Goal: Task Accomplishment & Management: Complete application form

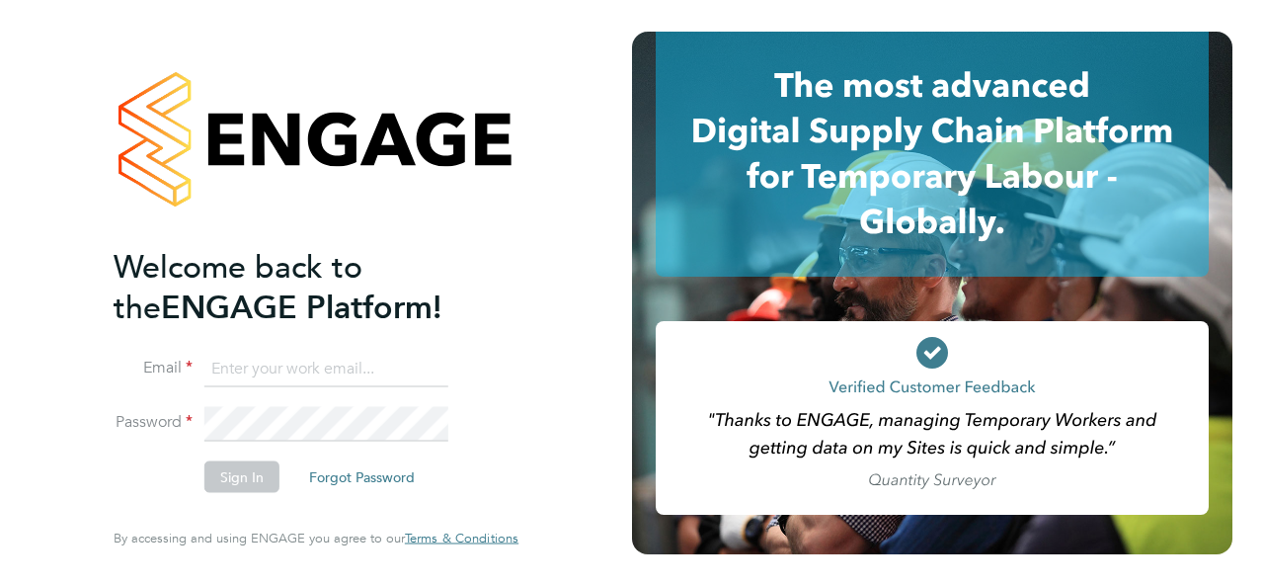
click at [297, 369] on input at bounding box center [326, 369] width 244 height 36
type input "danielle.croombs1@hays.com"
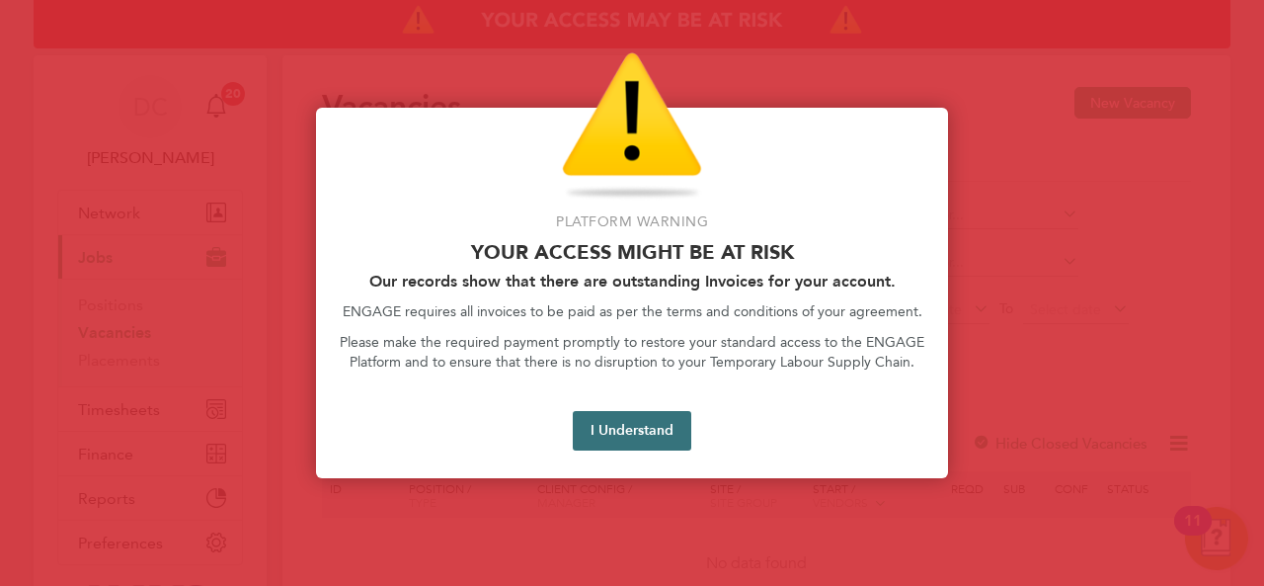
click at [617, 432] on button "I Understand" at bounding box center [632, 431] width 119 height 40
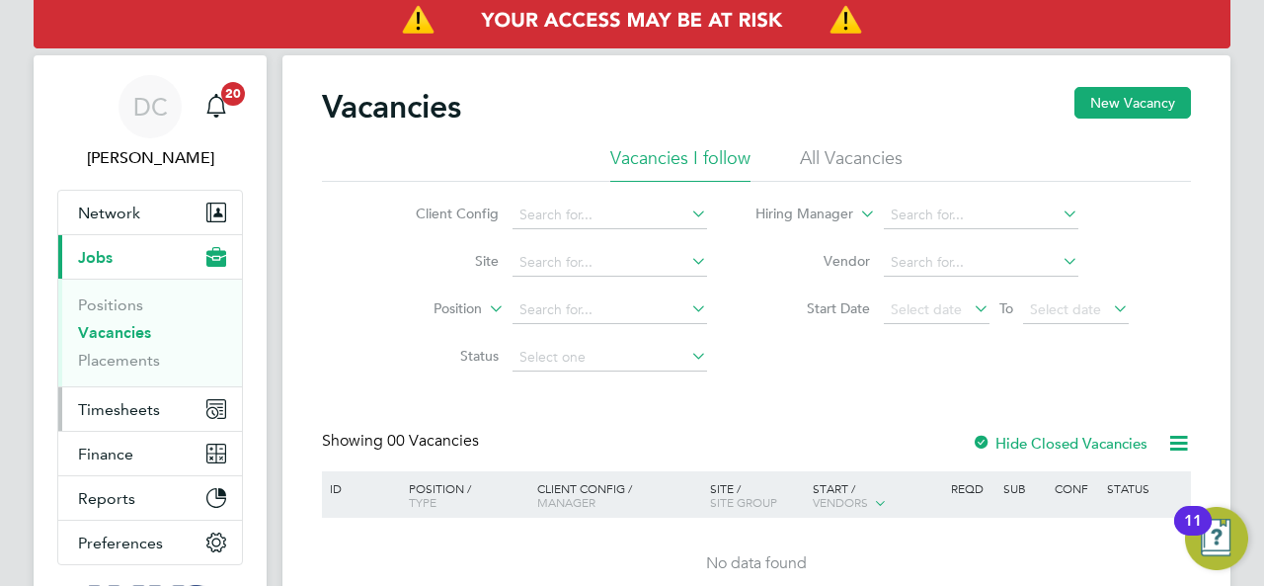
click at [132, 408] on span "Timesheets" at bounding box center [119, 409] width 82 height 19
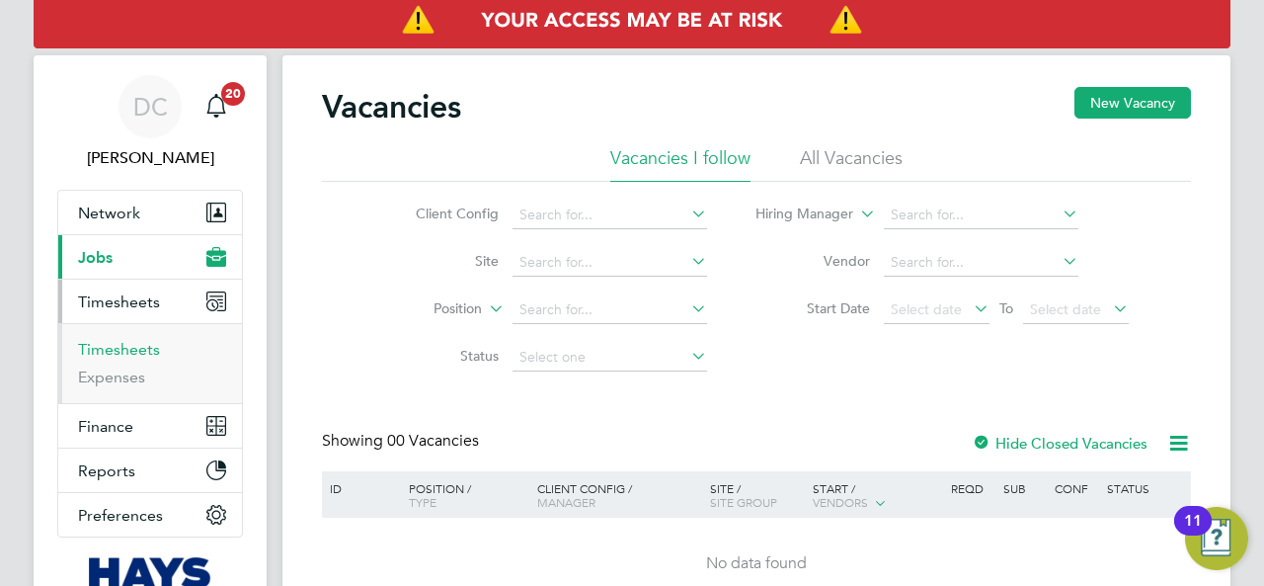
click at [115, 352] on link "Timesheets" at bounding box center [119, 349] width 82 height 19
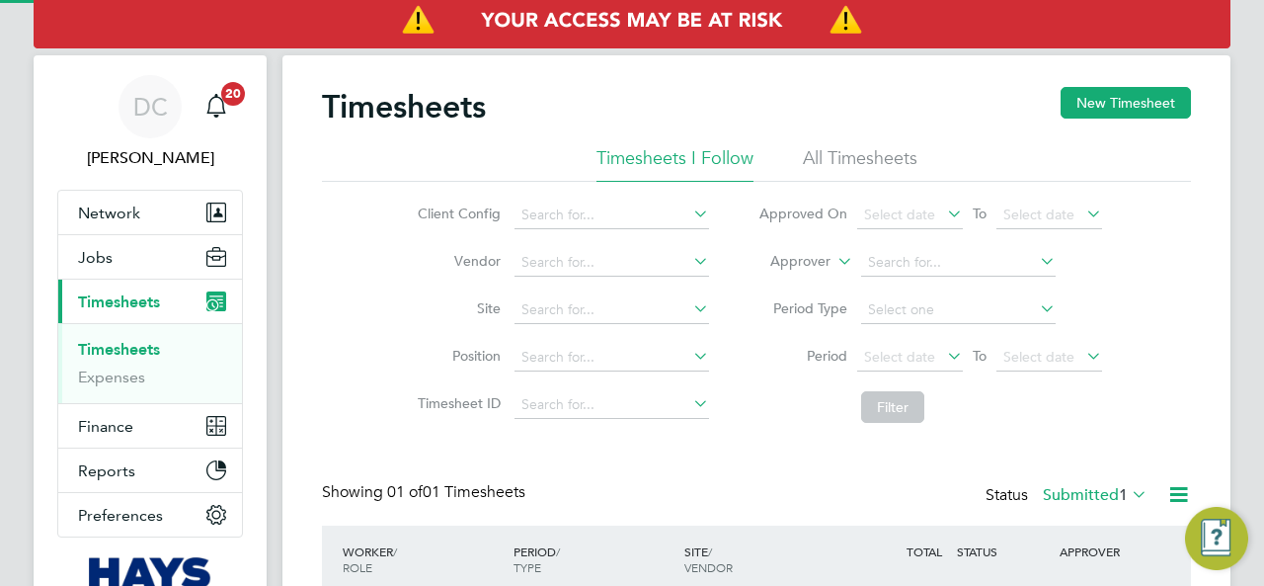
scroll to position [49, 171]
click at [1118, 99] on button "New Timesheet" at bounding box center [1126, 103] width 130 height 32
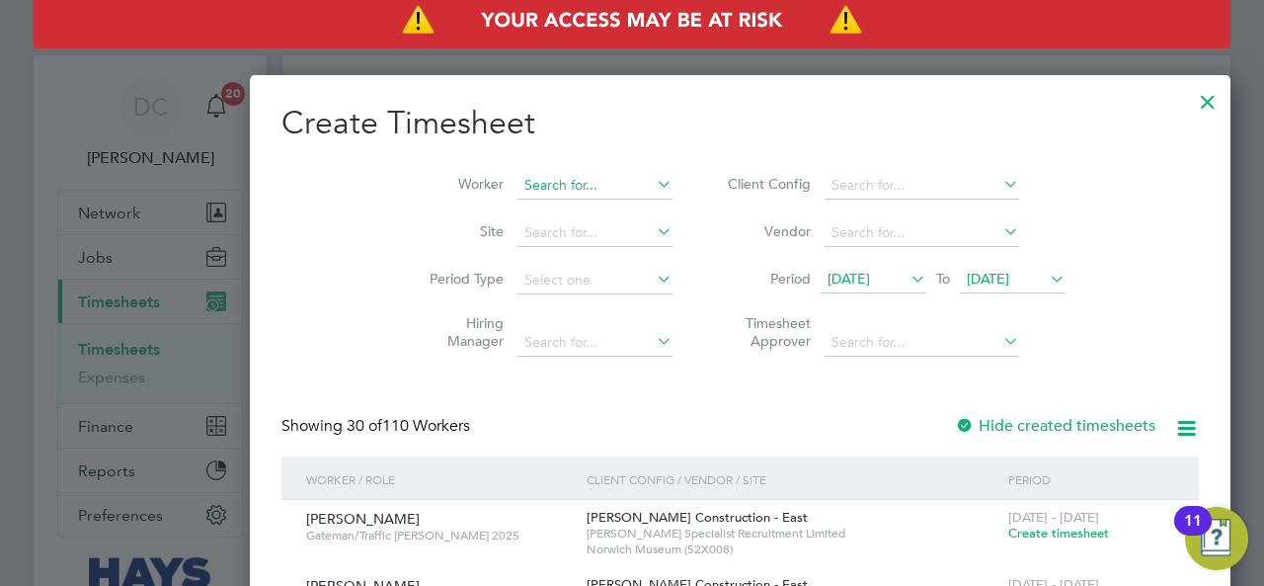
scroll to position [3437, 764]
click at [517, 191] on input at bounding box center [594, 186] width 155 height 28
click at [478, 205] on li "[PERSON_NAME]" at bounding box center [492, 211] width 166 height 27
type input "[PERSON_NAME]"
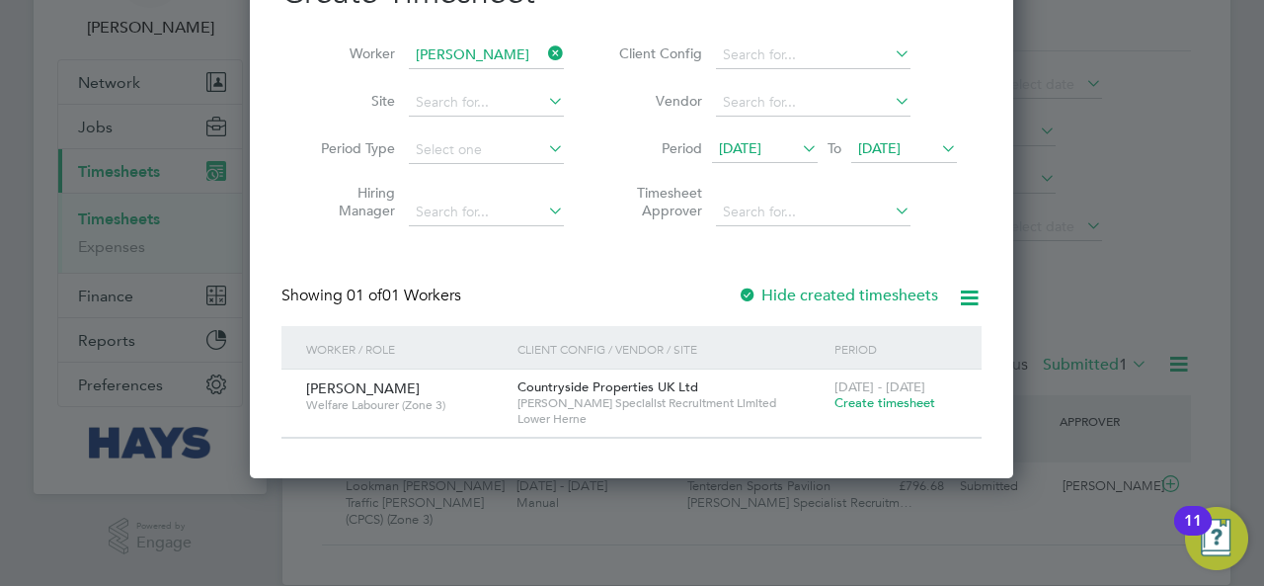
scroll to position [159, 0]
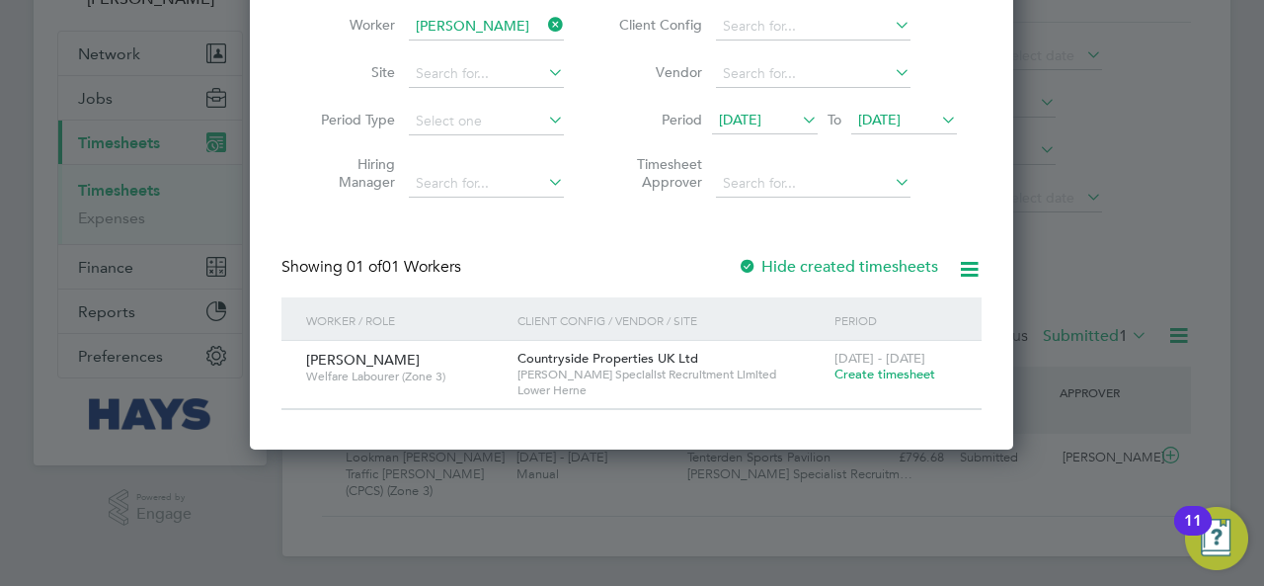
click at [895, 376] on span "Create timesheet" at bounding box center [884, 373] width 101 height 17
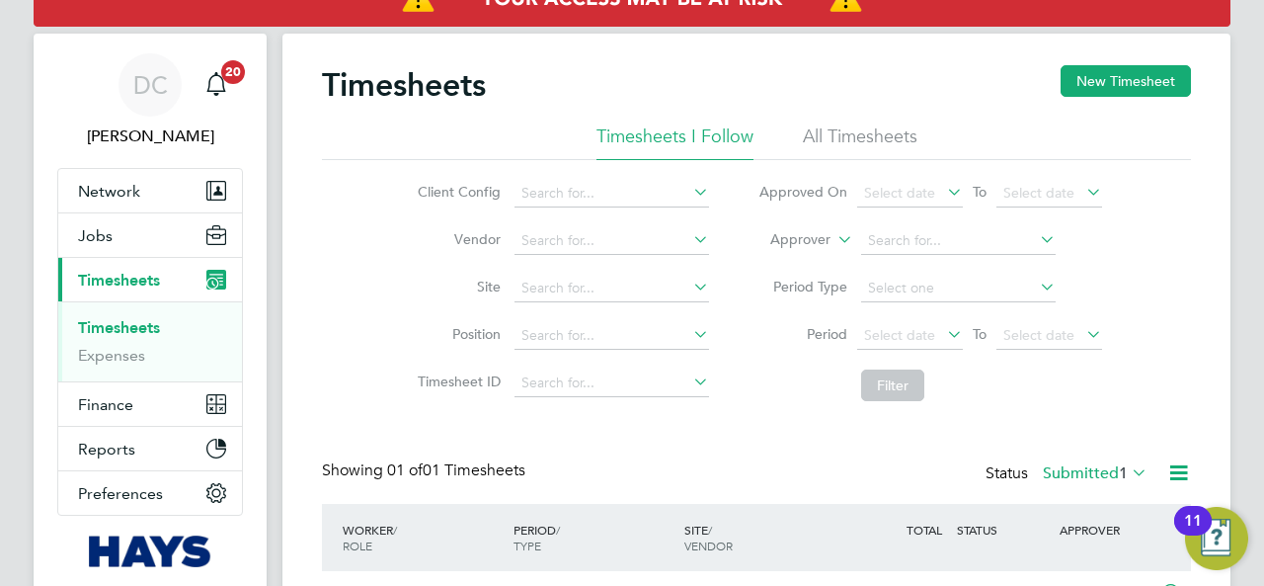
scroll to position [0, 0]
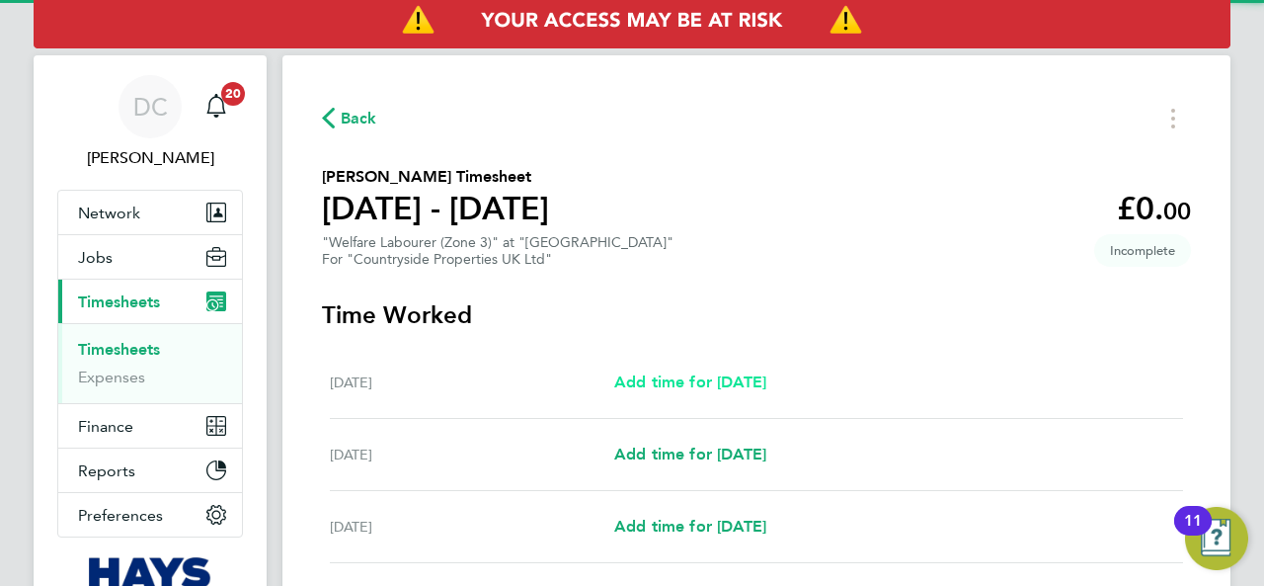
scroll to position [164, 0]
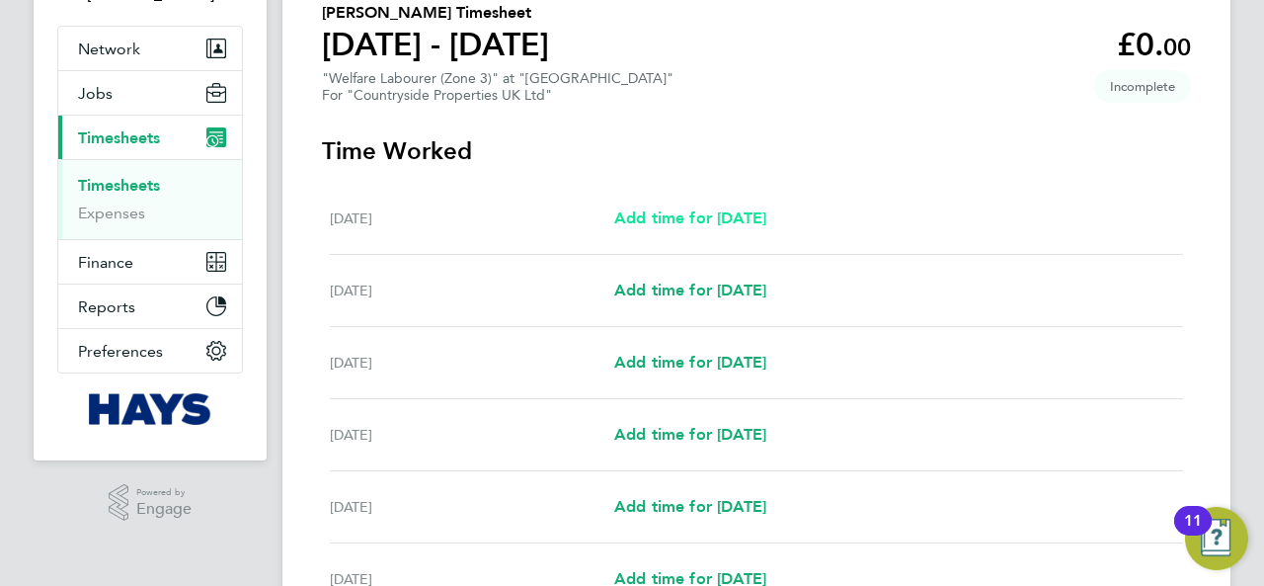
click at [732, 206] on link "Add time for [DATE]" at bounding box center [690, 218] width 152 height 24
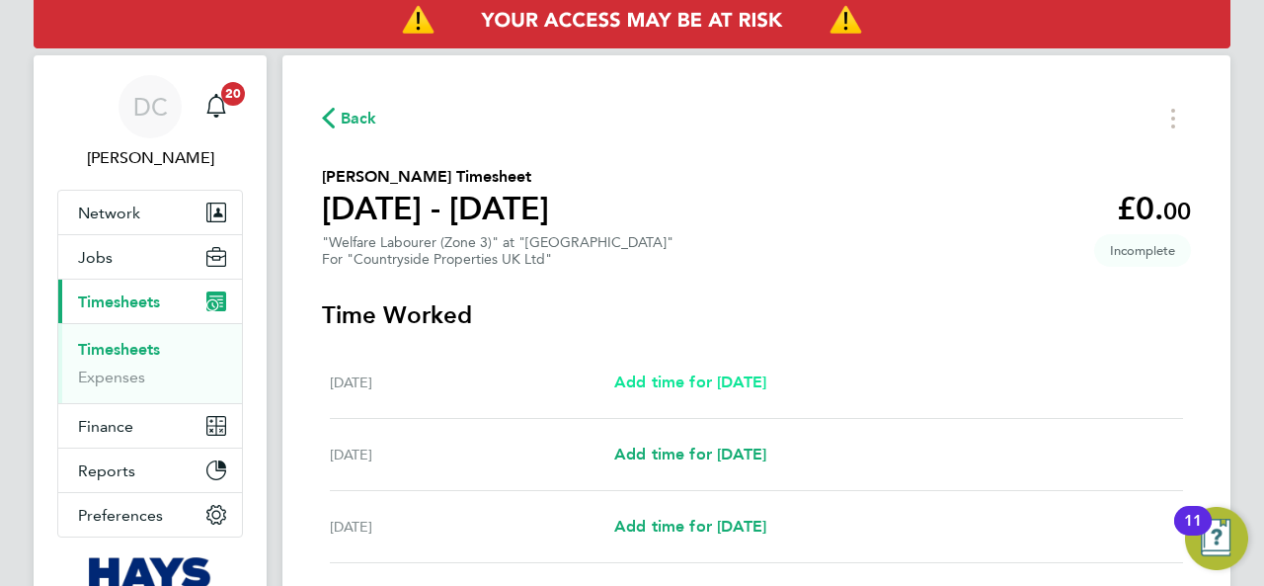
select select "30"
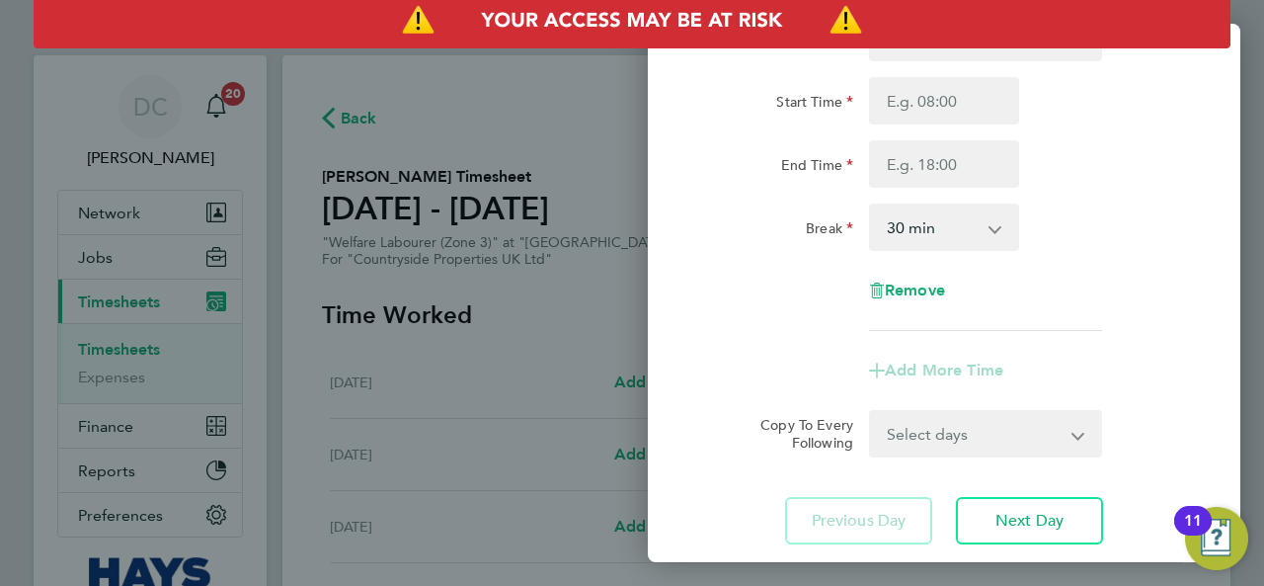
scroll to position [164, 0]
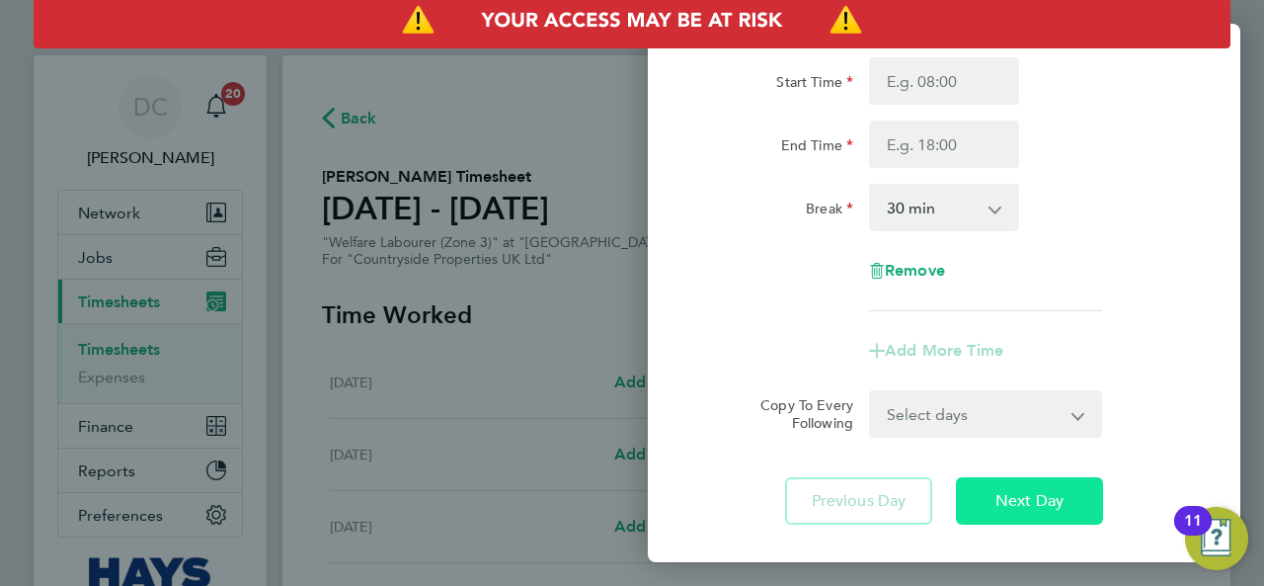
click at [1023, 503] on span "Next Day" at bounding box center [1029, 501] width 68 height 20
select select "30"
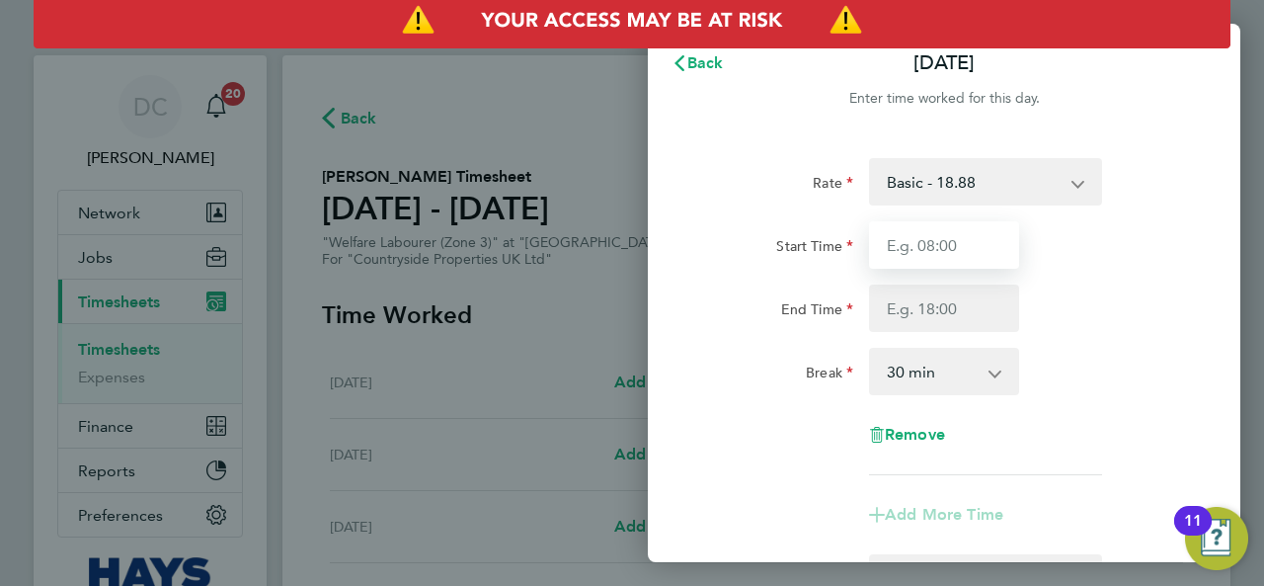
click at [948, 246] on input "Start Time" at bounding box center [944, 244] width 150 height 47
type input "07:30"
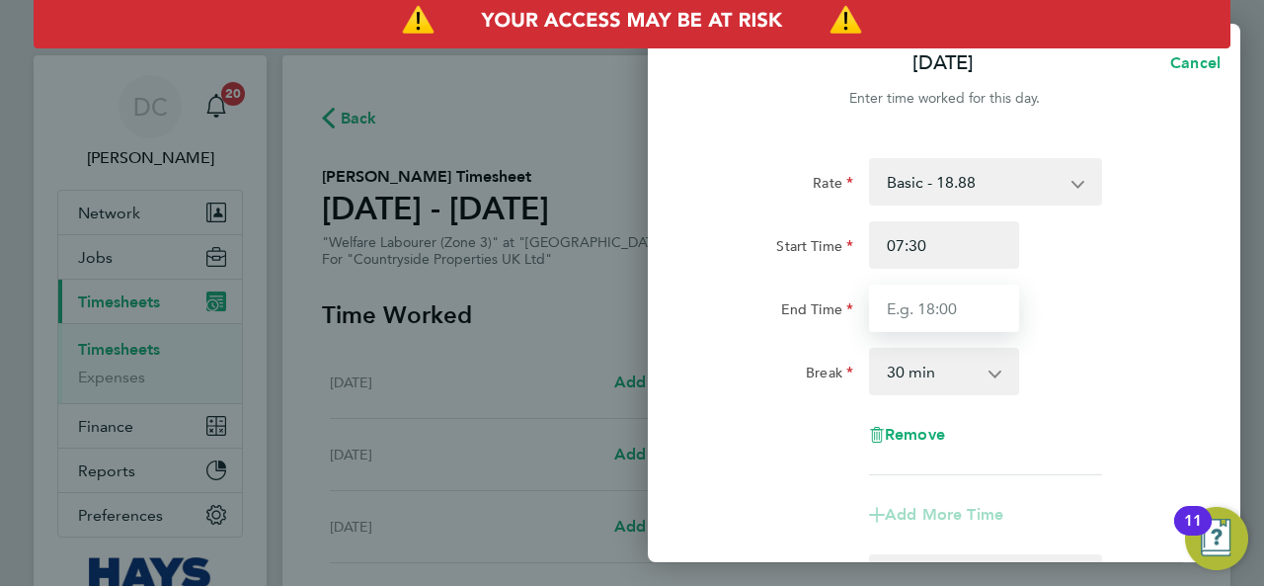
click at [951, 305] on input "End Time" at bounding box center [944, 307] width 150 height 47
type input "17:00"
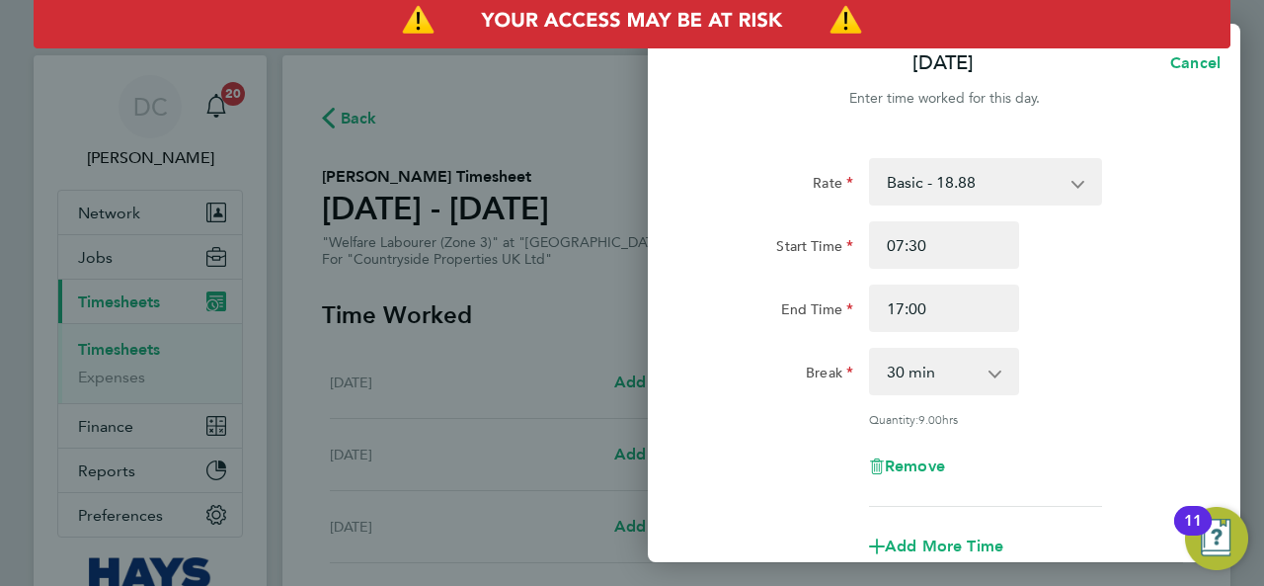
click at [1051, 335] on div "Rate Basic - 18.88 Start Time 07:30 End Time 17:00 Break 0 min 15 min 30 min 45…" at bounding box center [944, 332] width 482 height 349
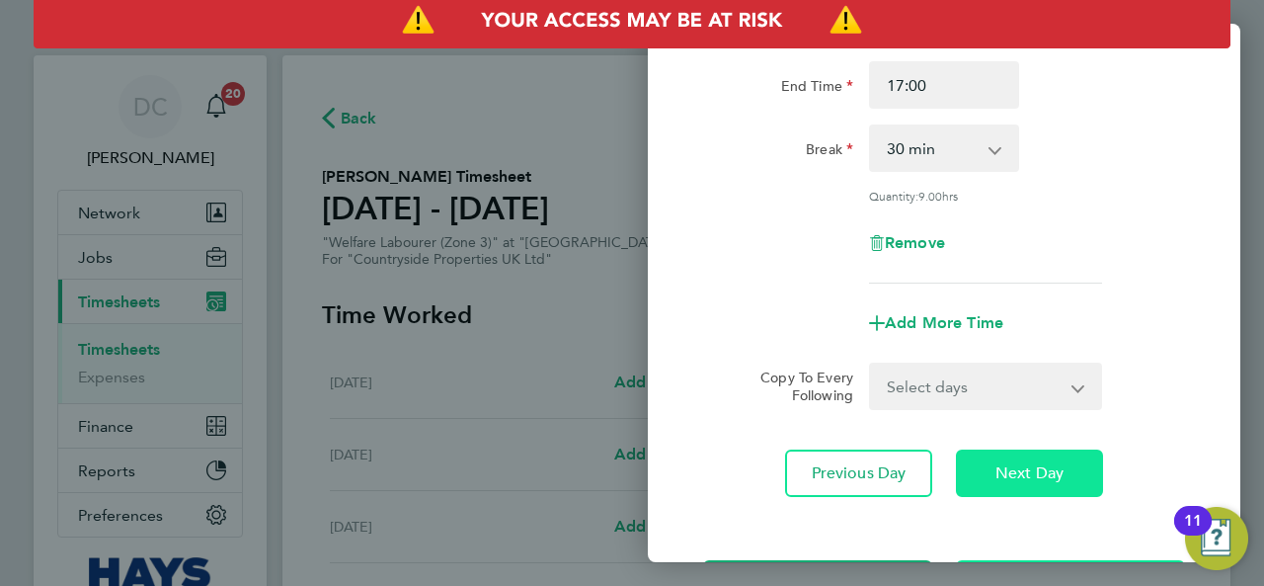
scroll to position [306, 0]
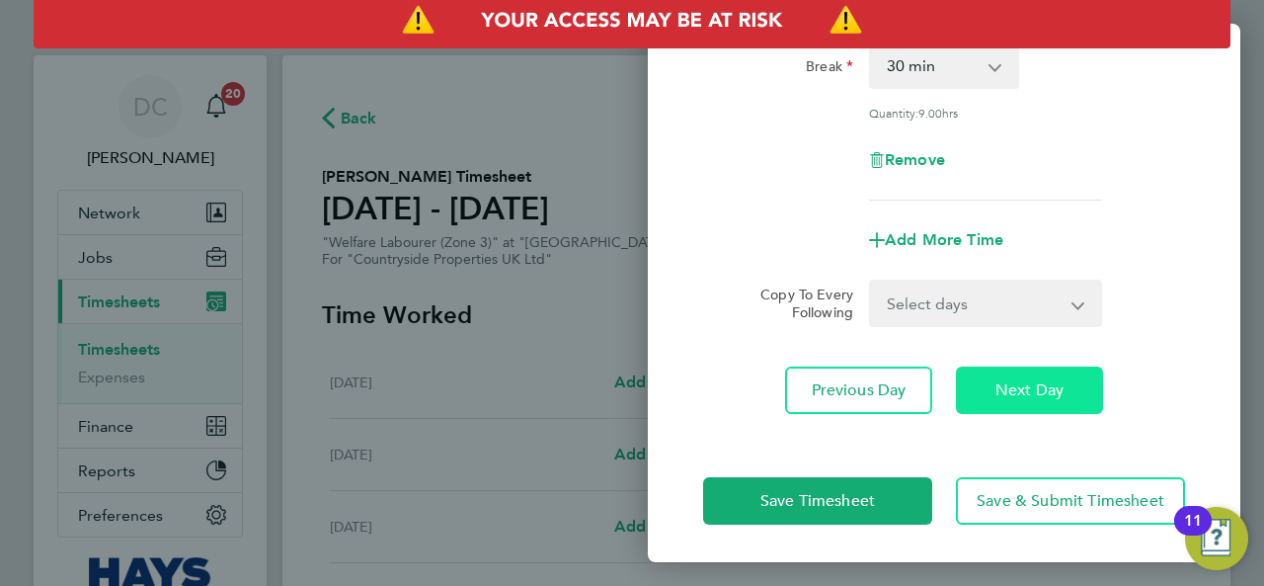
click at [1041, 395] on span "Next Day" at bounding box center [1029, 390] width 68 height 20
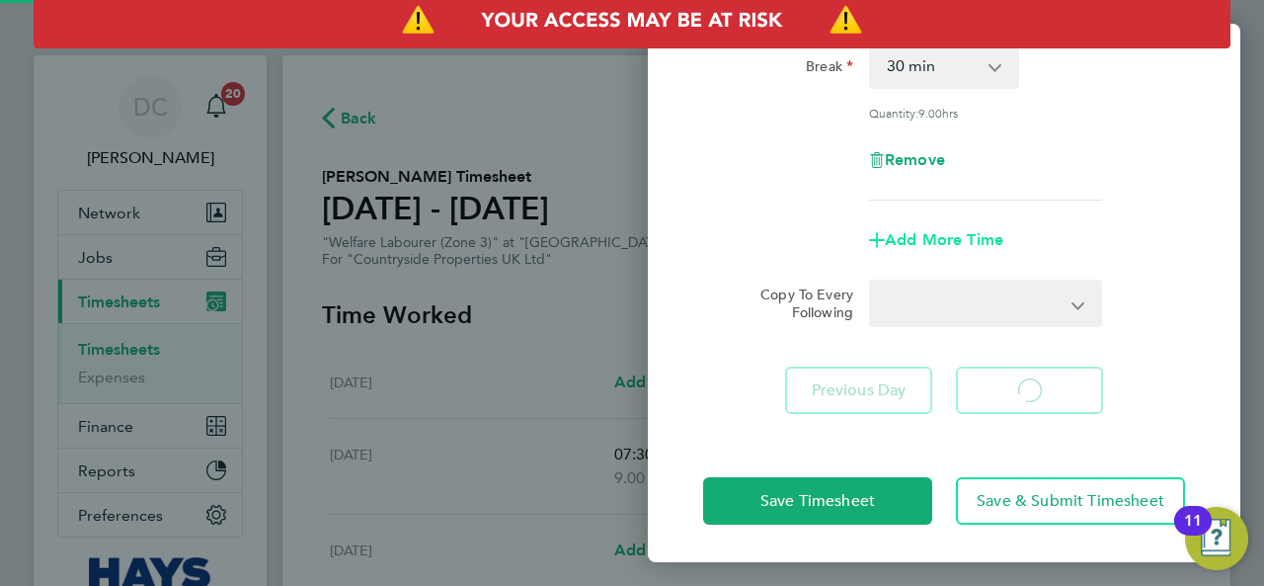
select select "30"
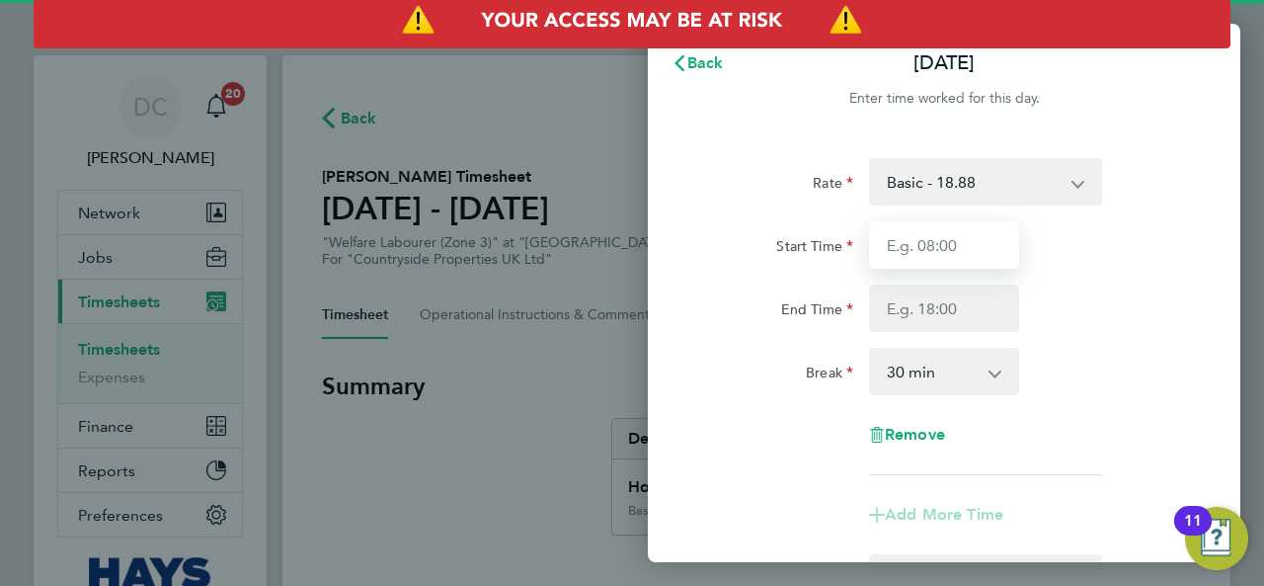
click at [946, 247] on input "Start Time" at bounding box center [944, 244] width 150 height 47
type input "07:30"
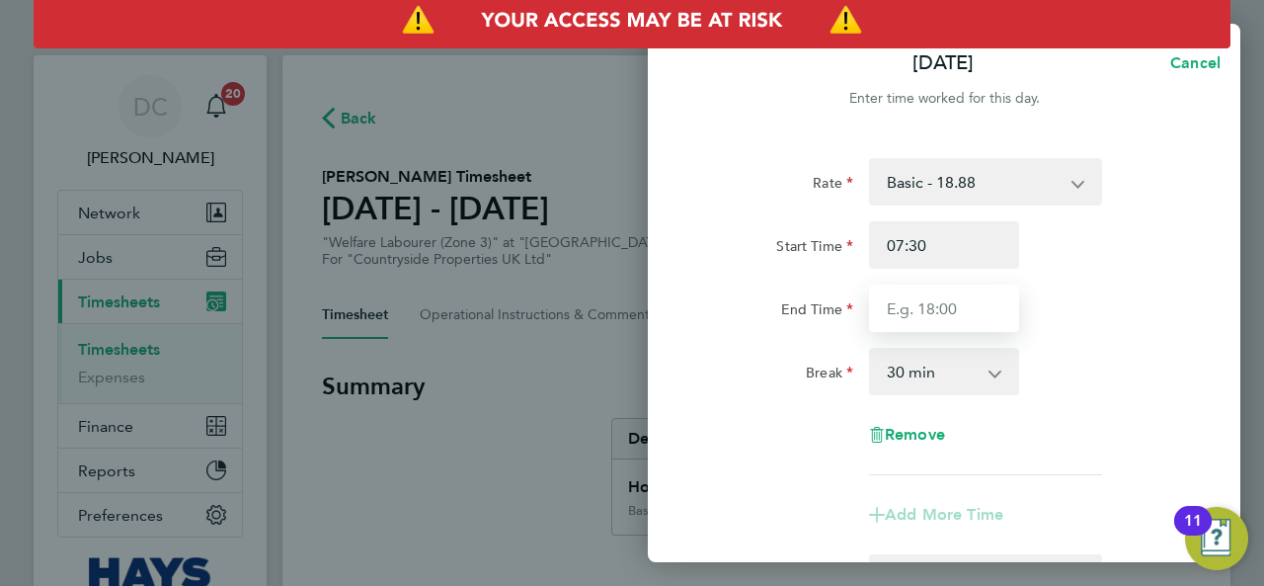
click at [954, 307] on input "End Time" at bounding box center [944, 307] width 150 height 47
type input "17:00"
click at [1076, 341] on div "Rate Basic - 18.88 Start Time 07:30 End Time 17:00 Break 0 min 15 min 30 min 45…" at bounding box center [944, 316] width 482 height 317
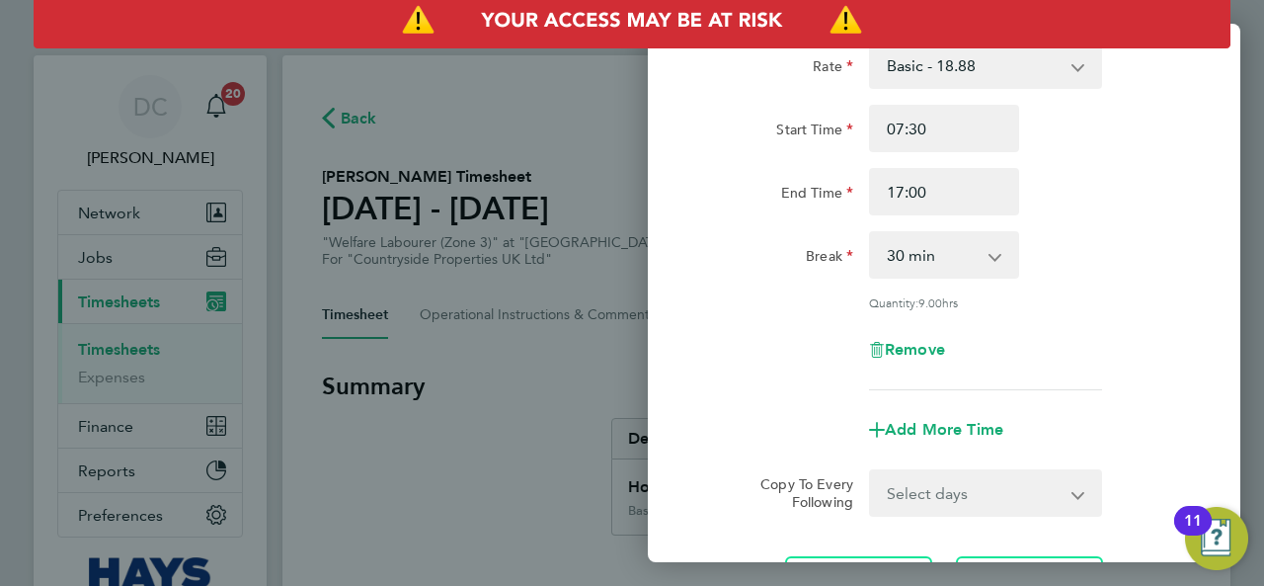
scroll to position [164, 0]
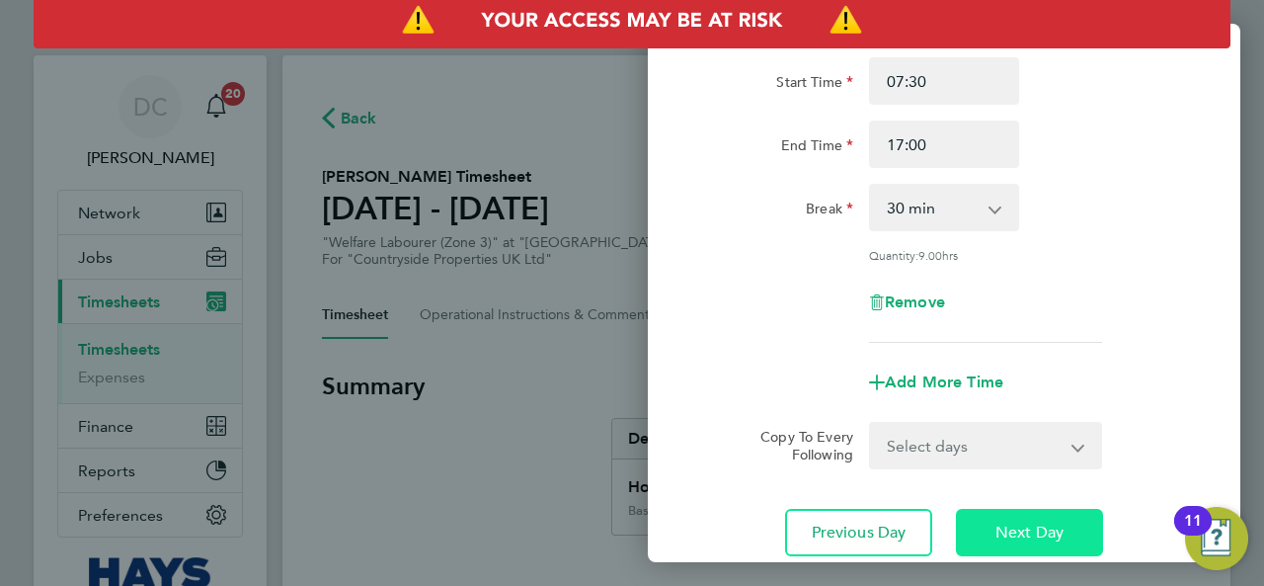
click at [1040, 534] on span "Next Day" at bounding box center [1029, 532] width 68 height 20
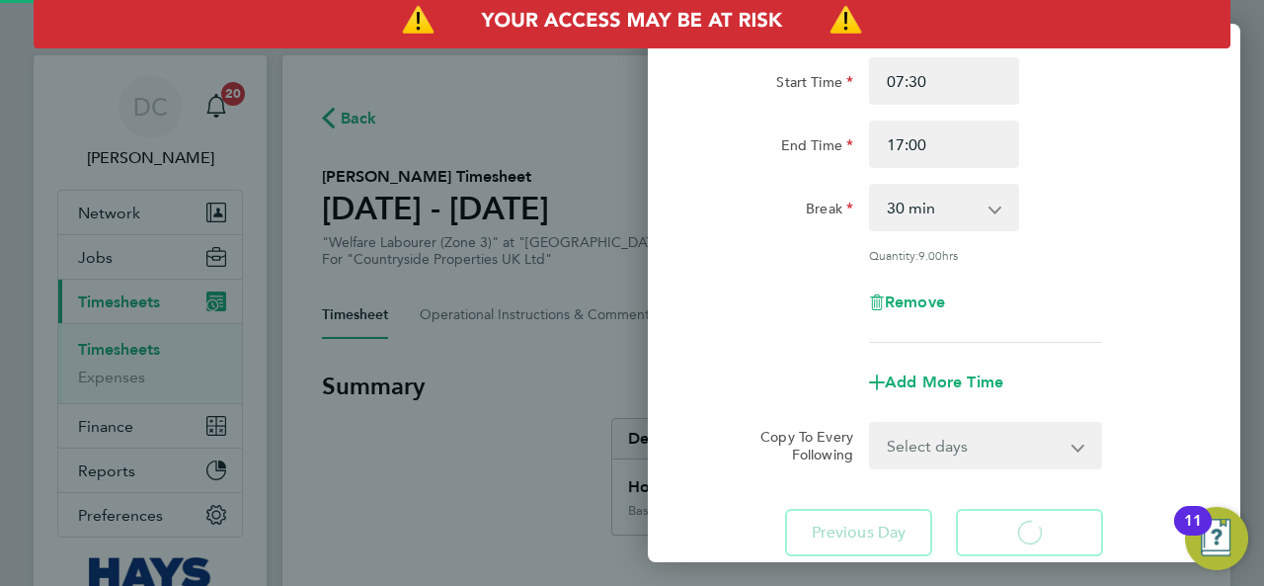
select select "30"
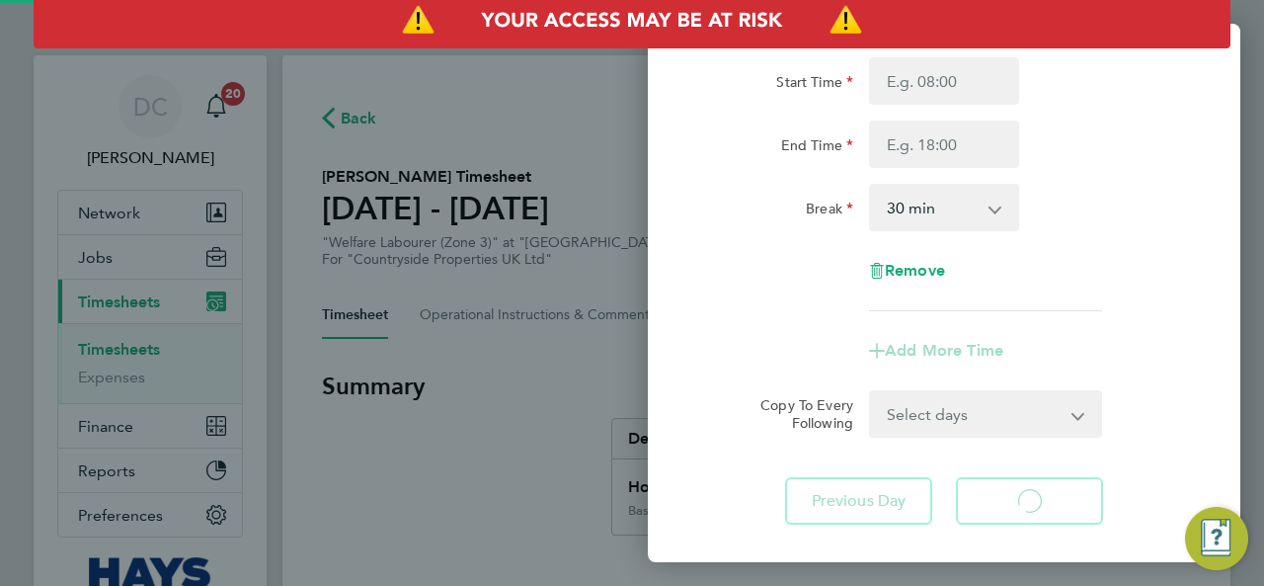
select select "30"
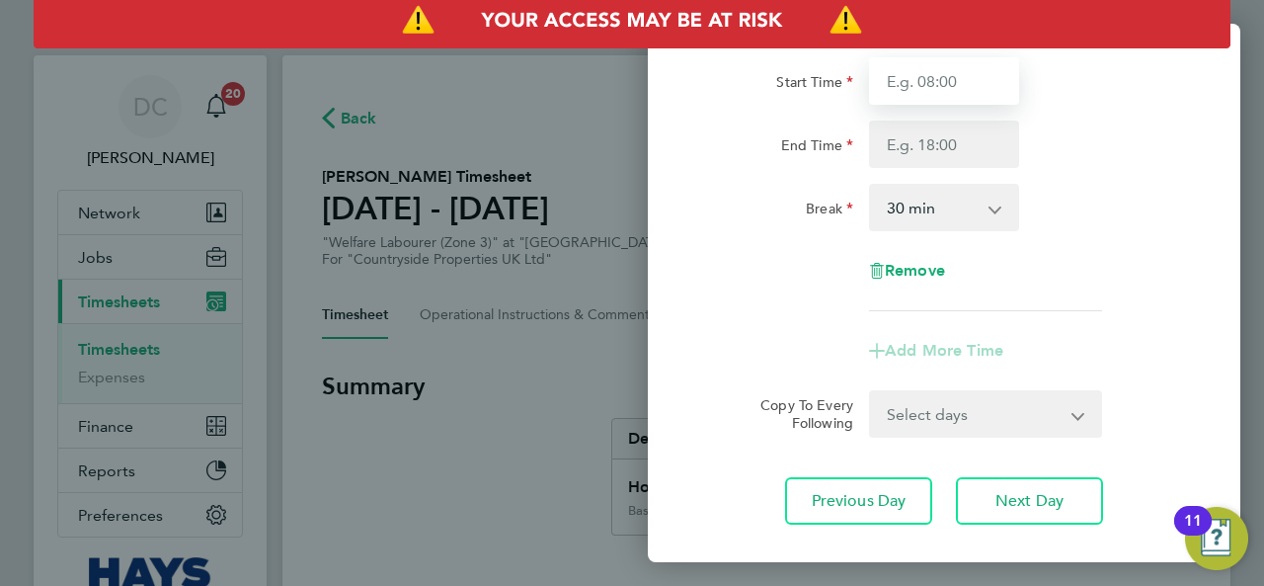
click at [958, 92] on input "Start Time" at bounding box center [944, 80] width 150 height 47
type input "07:30"
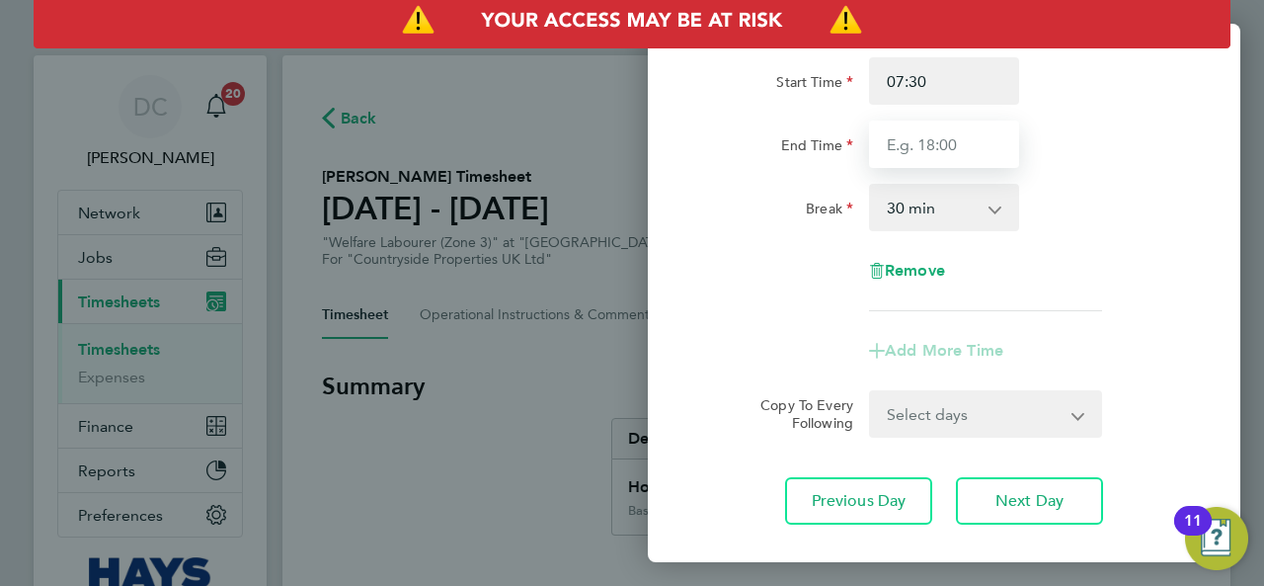
drag, startPoint x: 954, startPoint y: 146, endPoint x: 954, endPoint y: 157, distance: 10.9
click at [954, 147] on input "End Time" at bounding box center [944, 143] width 150 height 47
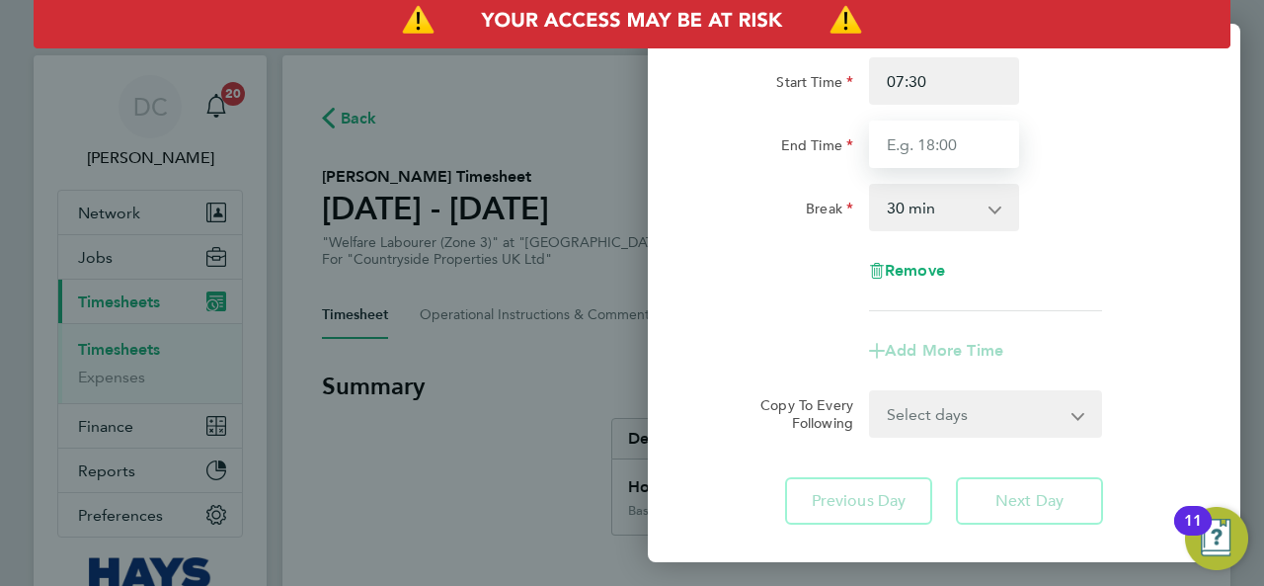
type input "17:00"
click at [1102, 179] on div "Rate Basic - 18.88 Start Time 07:30 End Time 17:00 Break 0 min 15 min 30 min 45…" at bounding box center [944, 152] width 482 height 317
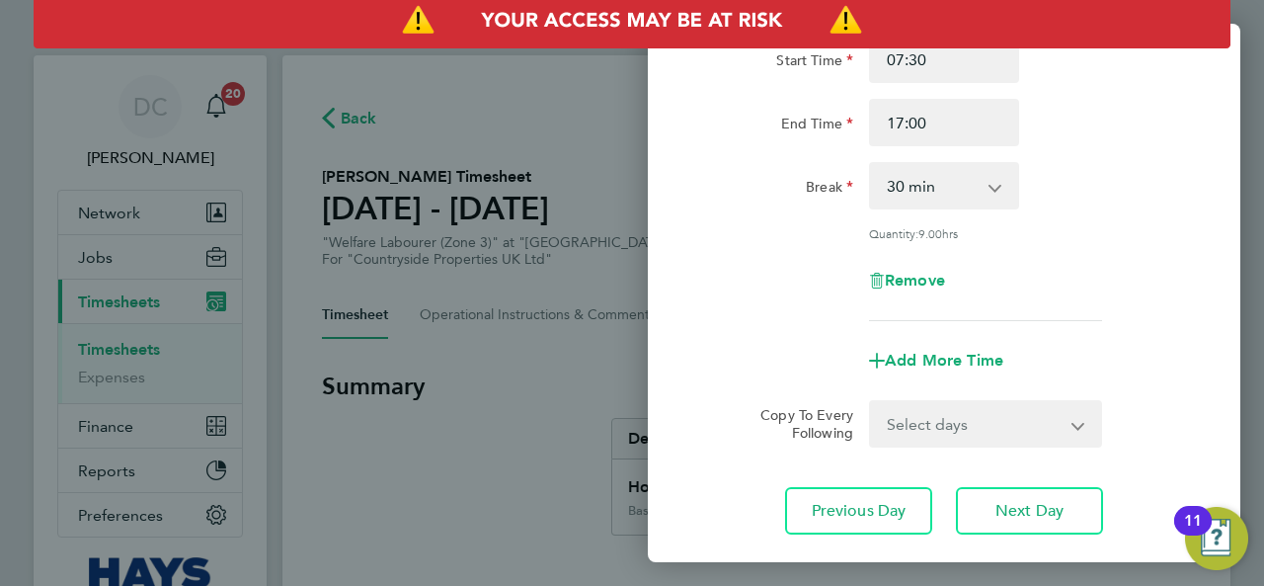
scroll to position [306, 0]
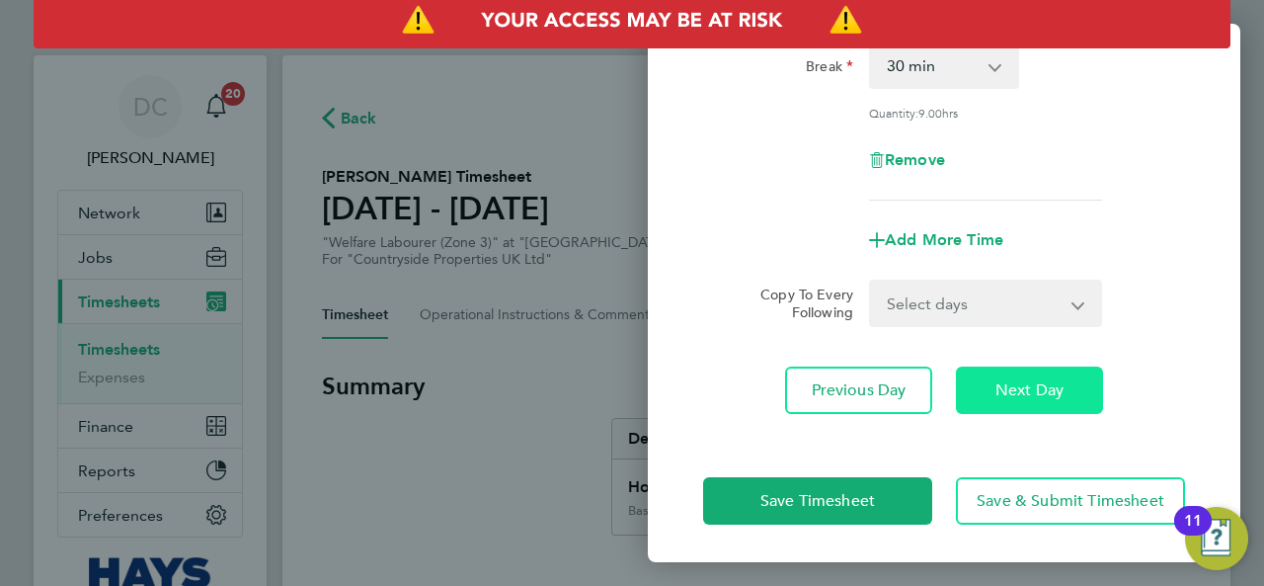
click at [1011, 391] on span "Next Day" at bounding box center [1029, 390] width 68 height 20
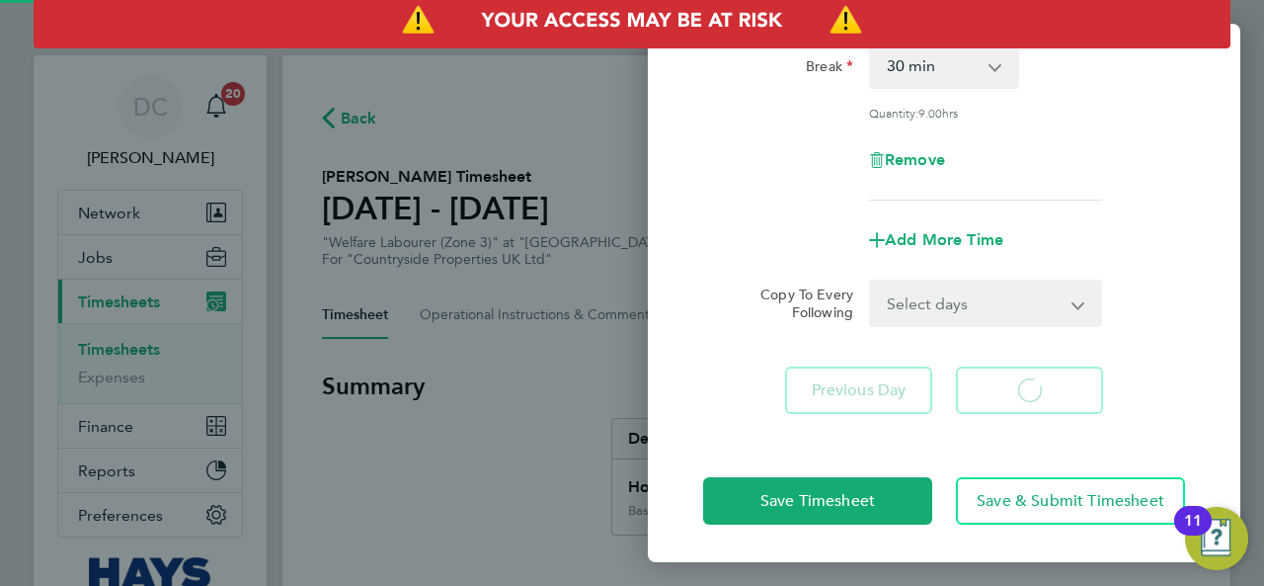
select select "30"
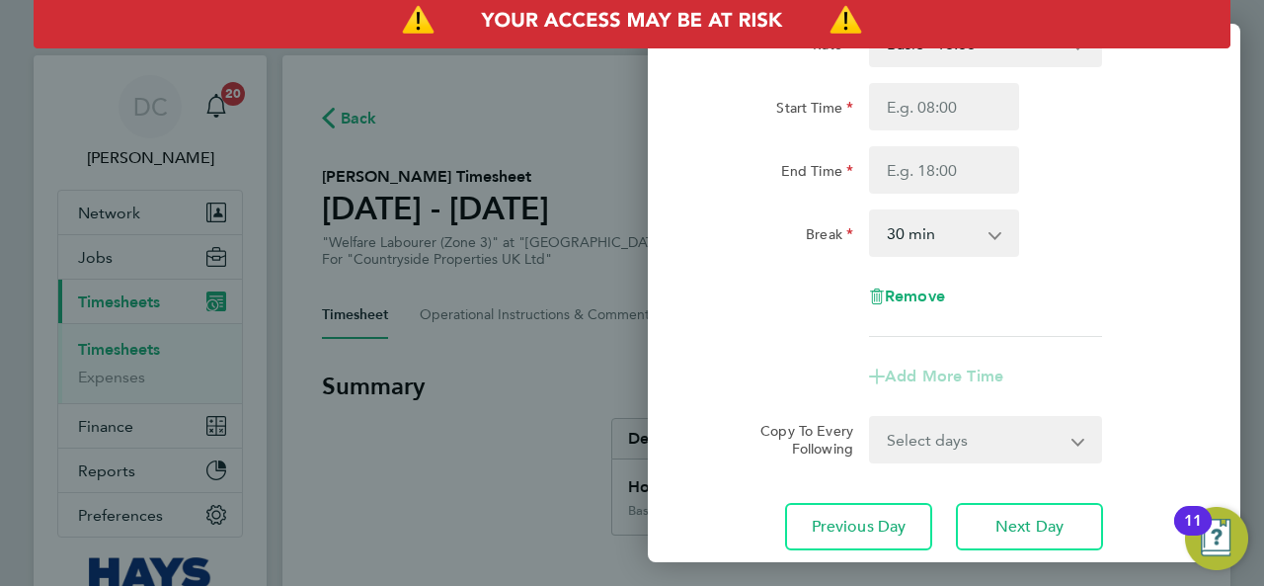
scroll to position [111, 0]
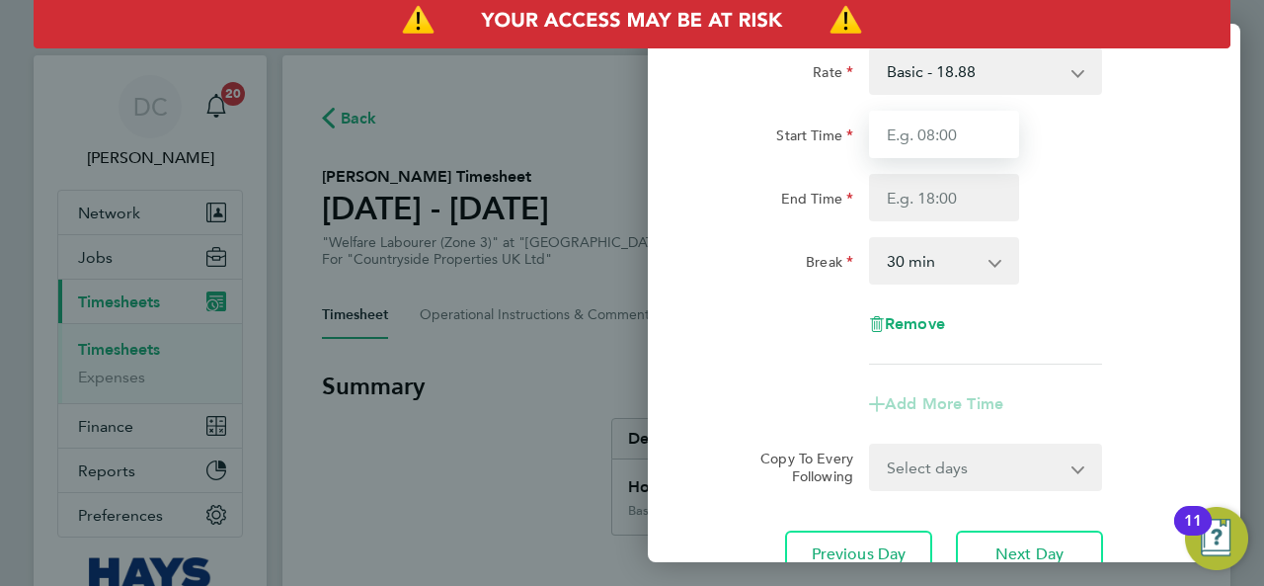
click at [946, 133] on input "Start Time" at bounding box center [944, 134] width 150 height 47
type input "07:30"
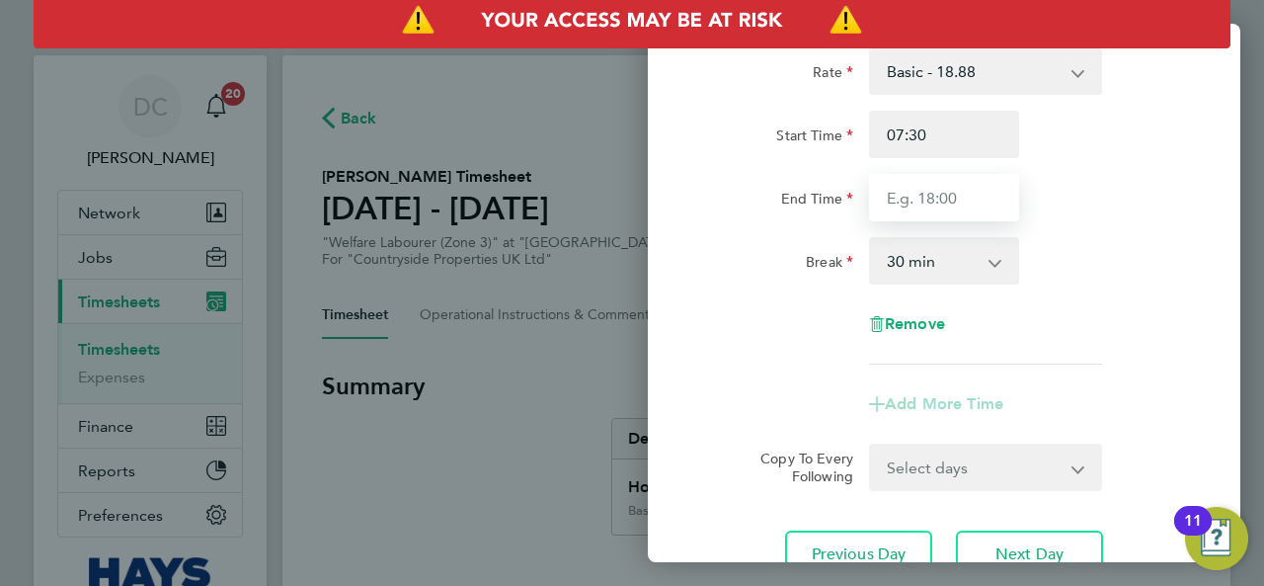
drag, startPoint x: 942, startPoint y: 195, endPoint x: 947, endPoint y: 208, distance: 14.7
click at [942, 195] on input "End Time" at bounding box center [944, 197] width 150 height 47
type input "17:00"
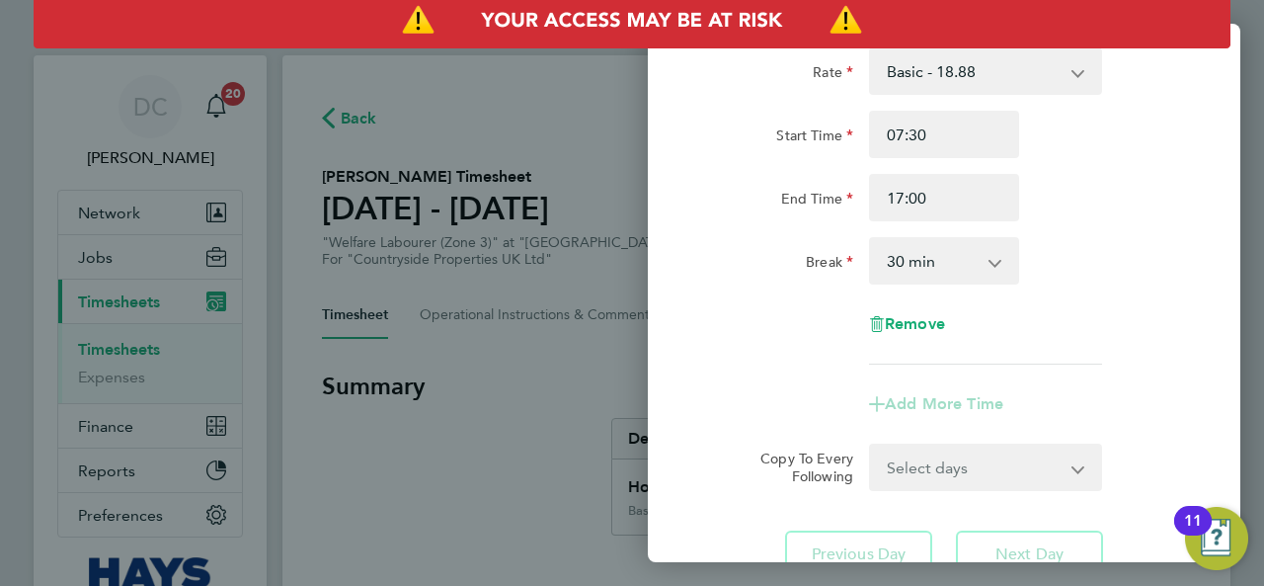
click at [1046, 249] on div "Break 0 min 15 min 30 min 45 min 60 min 75 min 90 min" at bounding box center [944, 260] width 498 height 47
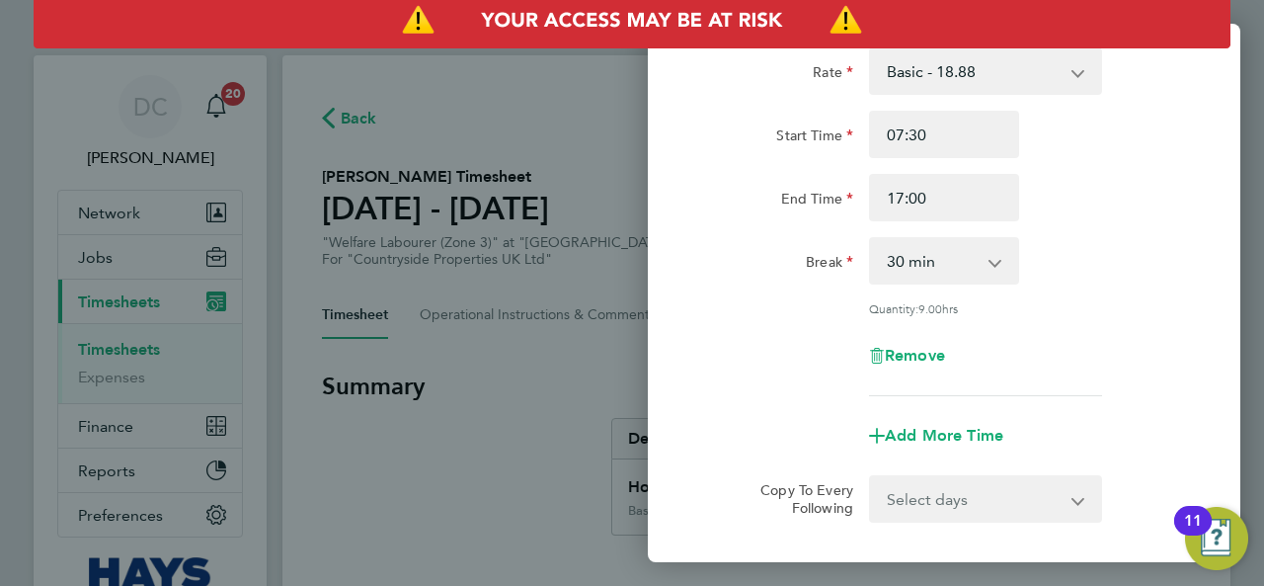
scroll to position [0, 0]
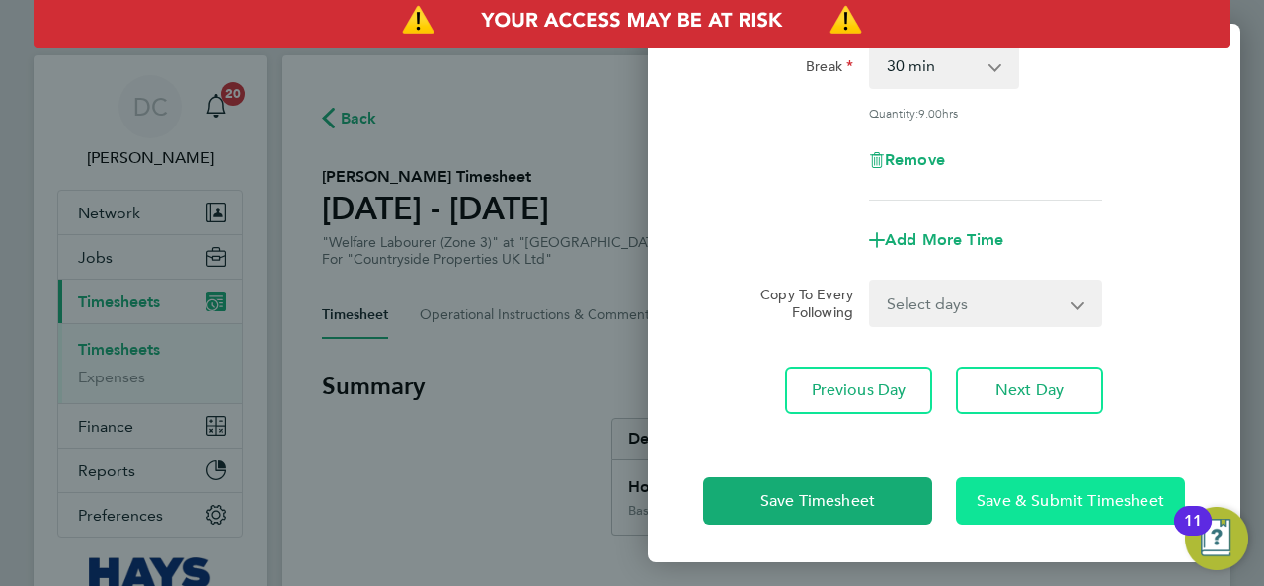
click at [1027, 506] on span "Save & Submit Timesheet" at bounding box center [1071, 501] width 188 height 20
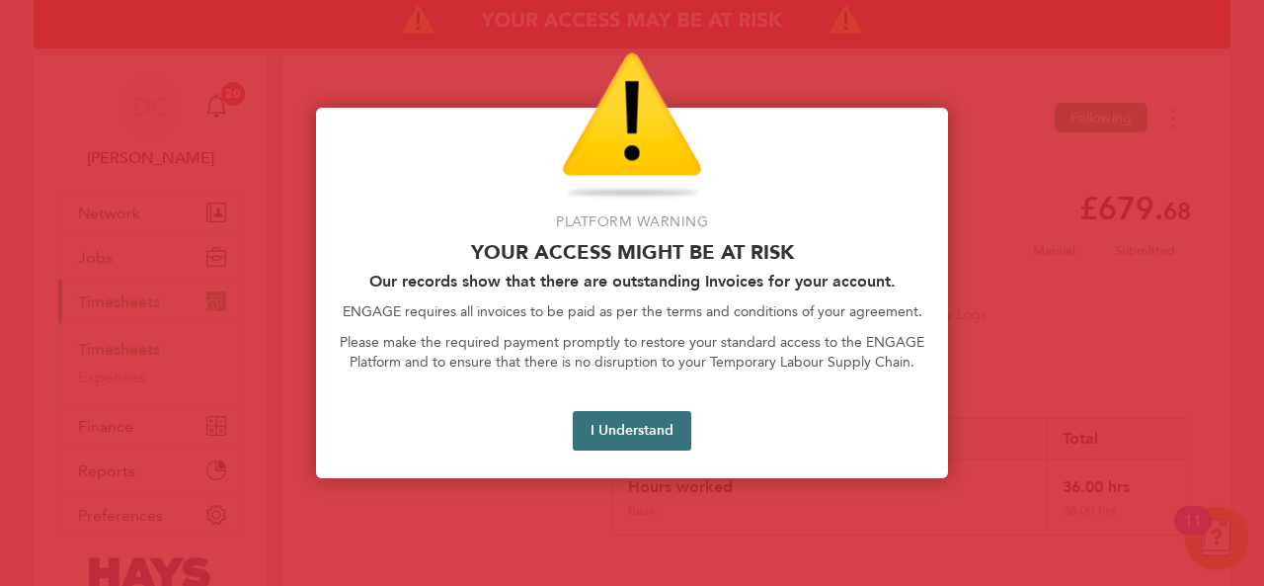
click at [617, 430] on button "I Understand" at bounding box center [632, 431] width 119 height 40
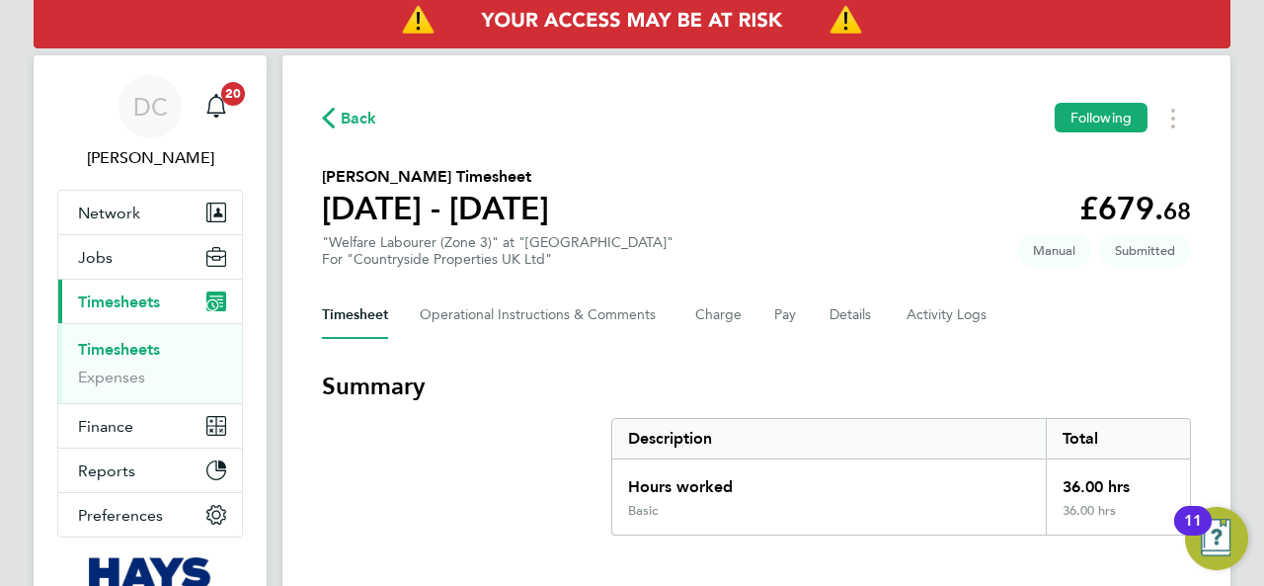
click at [343, 123] on span "Back" at bounding box center [359, 119] width 37 height 24
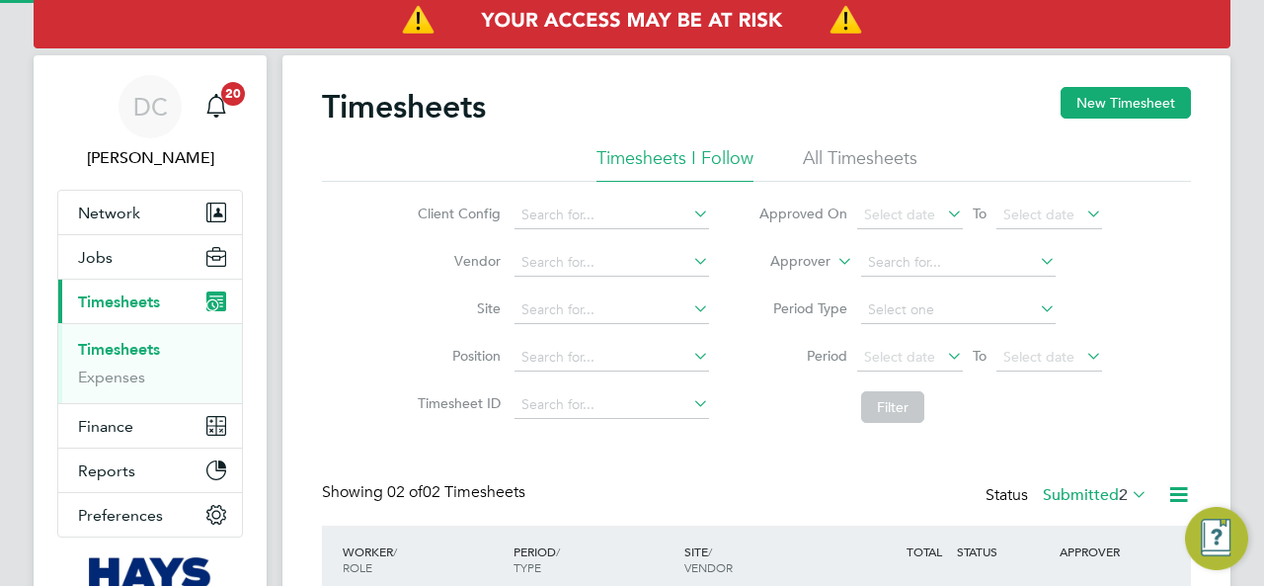
scroll to position [49, 171]
drag, startPoint x: 1147, startPoint y: 97, endPoint x: 1019, endPoint y: 109, distance: 127.9
click at [1145, 96] on button "New Timesheet" at bounding box center [1126, 103] width 130 height 32
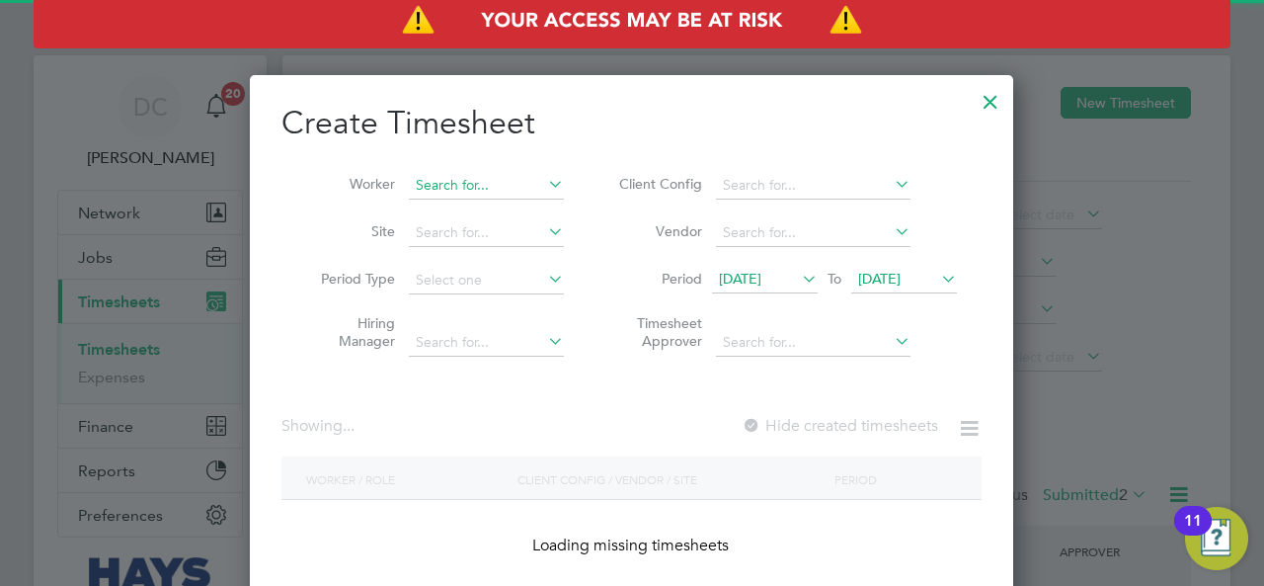
scroll to position [3437, 764]
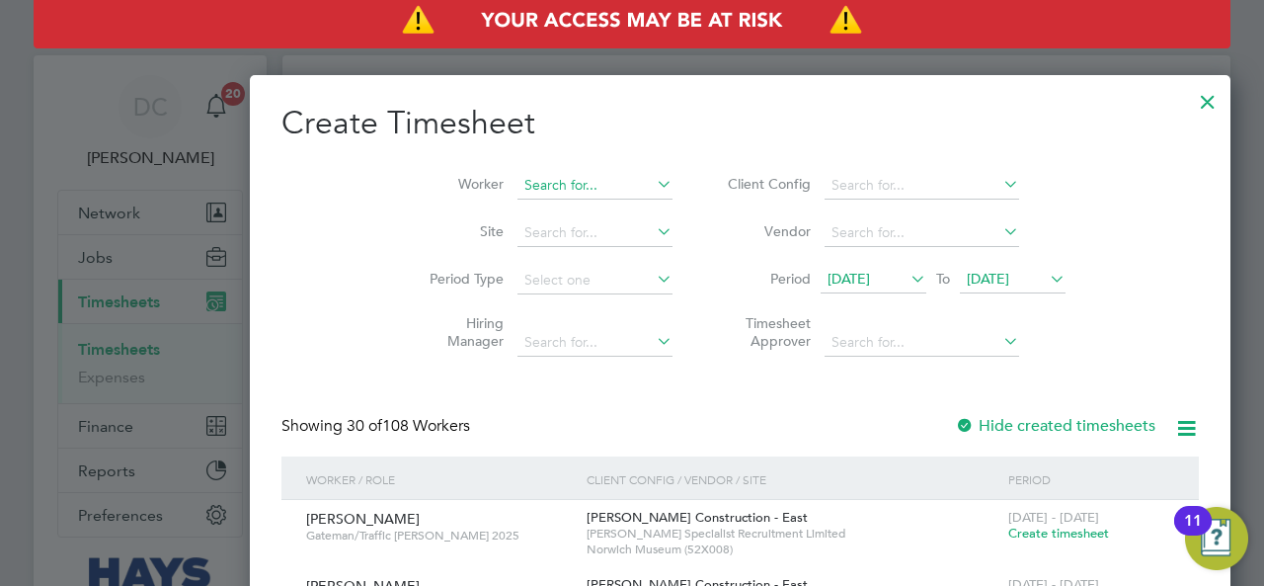
click at [517, 180] on input at bounding box center [594, 186] width 155 height 28
click at [535, 240] on b "B" at bounding box center [539, 238] width 9 height 17
type input "[PERSON_NAME]"
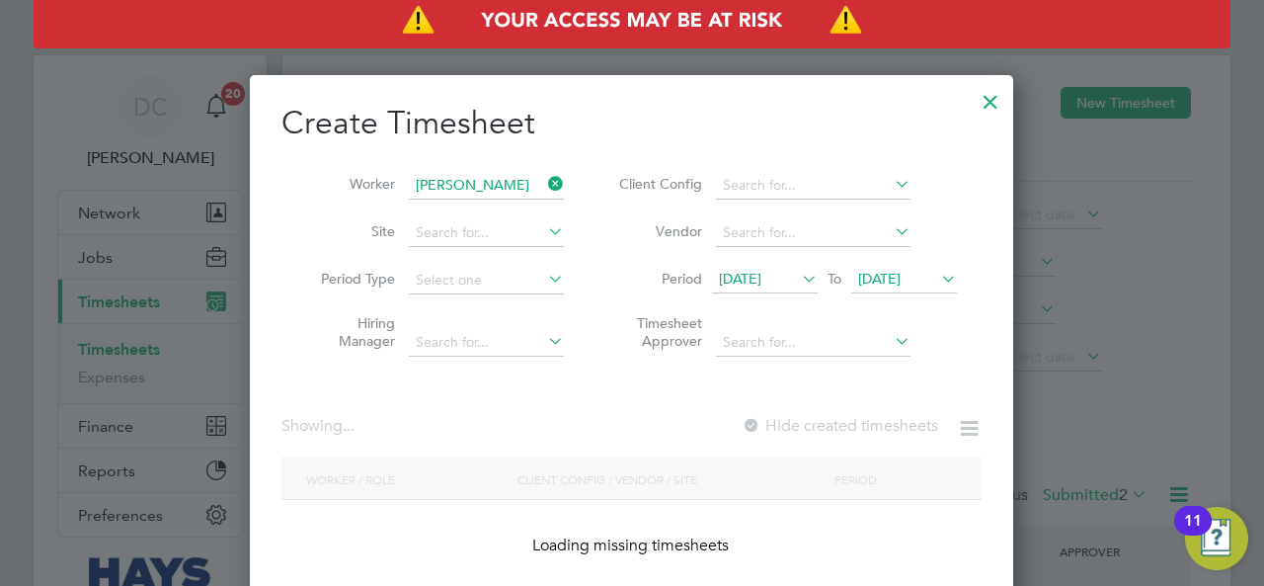
scroll to position [532, 764]
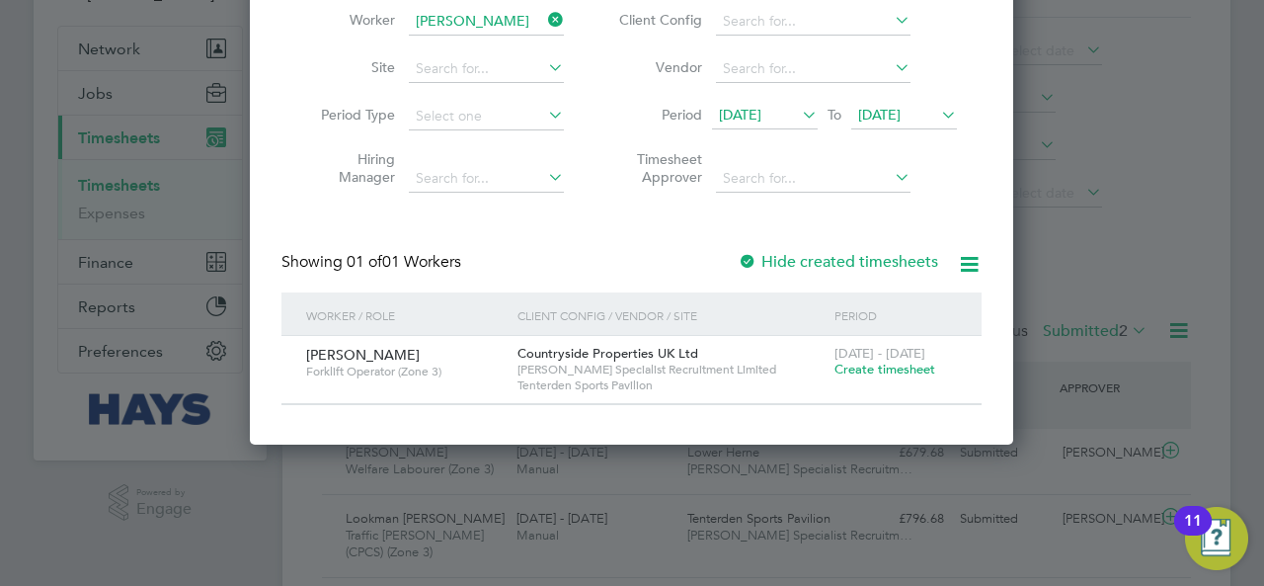
click at [880, 371] on span "Create timesheet" at bounding box center [884, 368] width 101 height 17
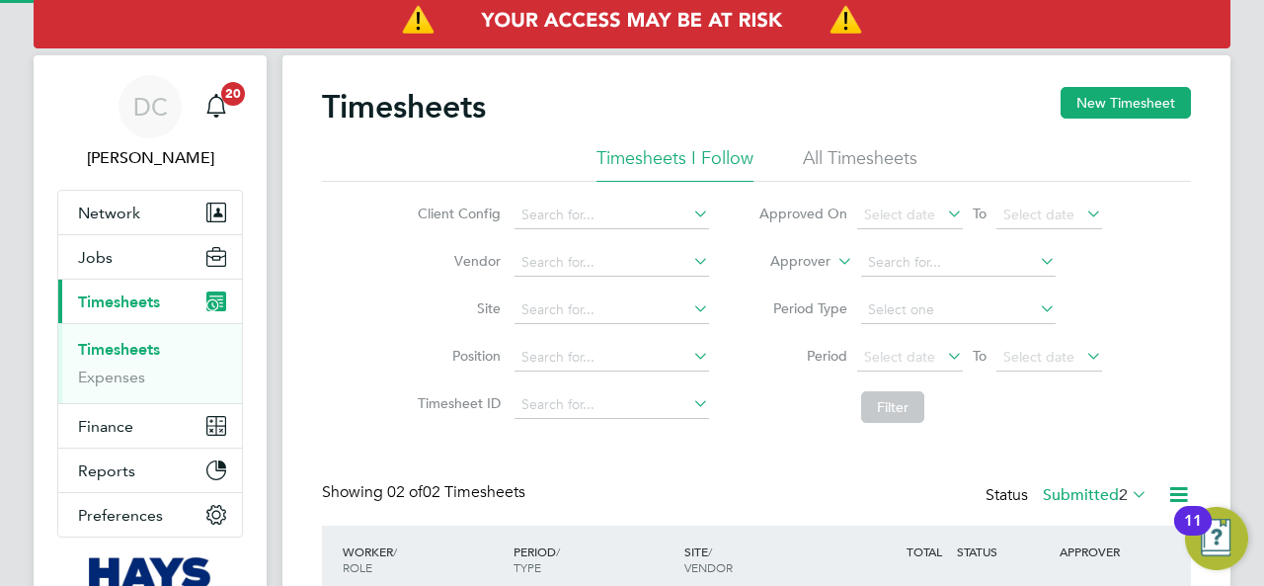
scroll to position [164, 0]
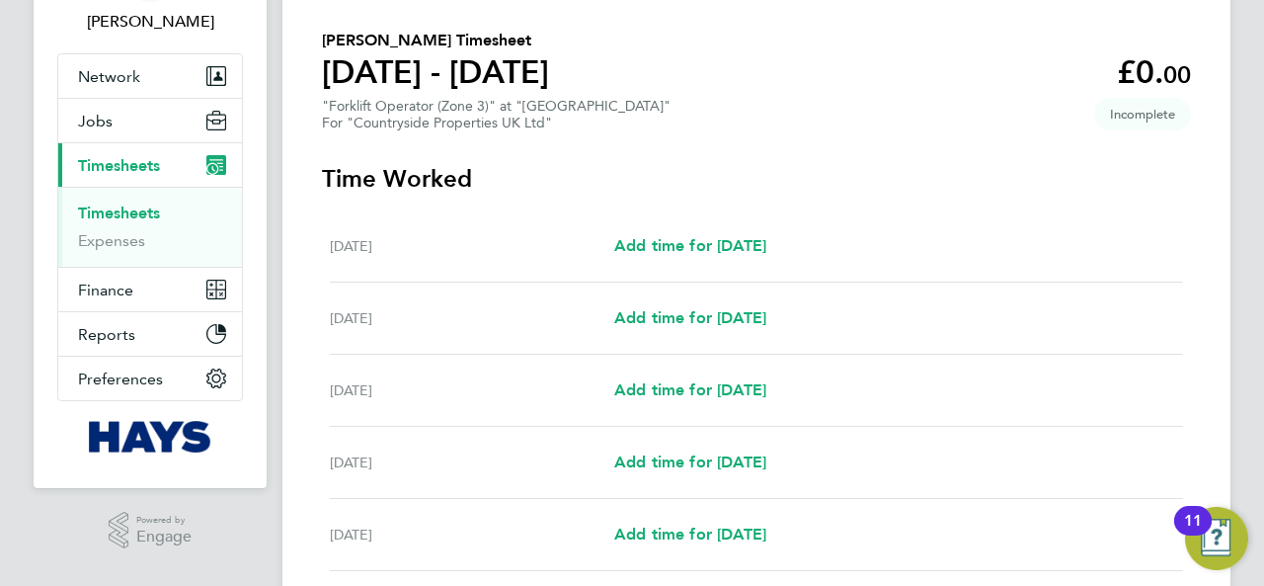
scroll to position [164, 0]
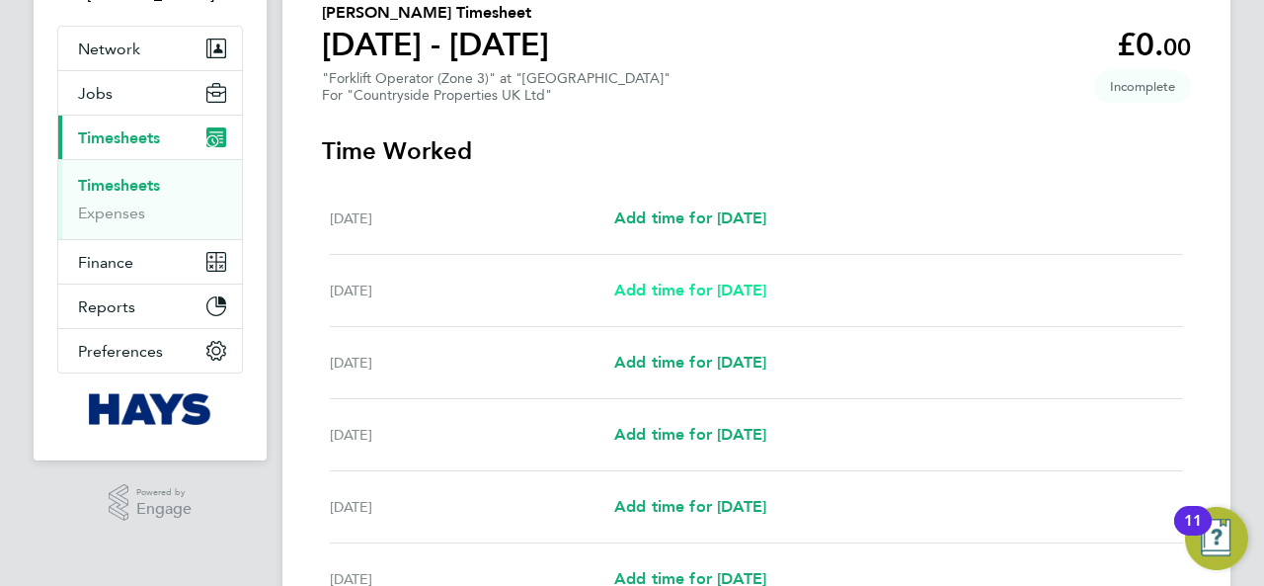
click at [687, 288] on span "Add time for [DATE]" at bounding box center [690, 289] width 152 height 19
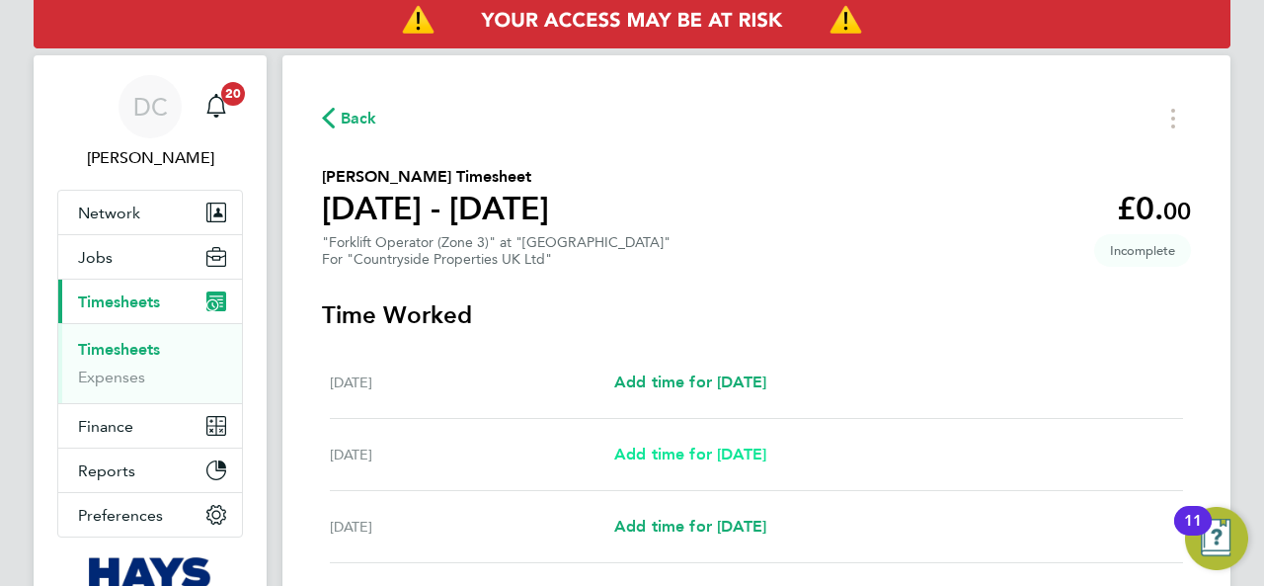
select select "30"
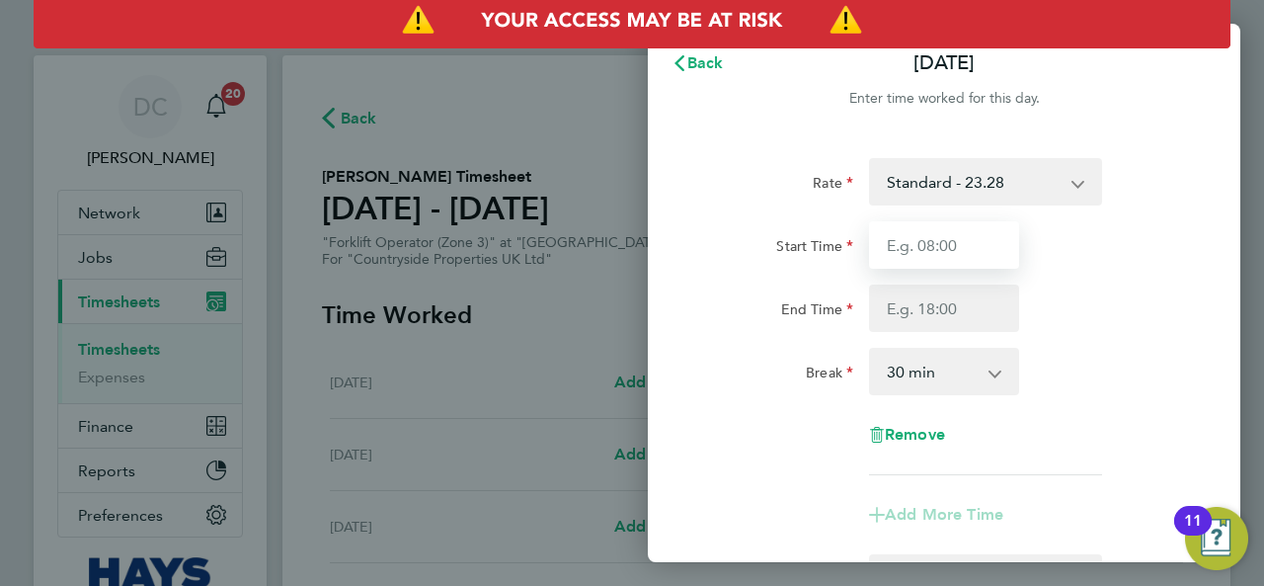
click at [936, 244] on input "Start Time" at bounding box center [944, 244] width 150 height 47
type input "07:30"
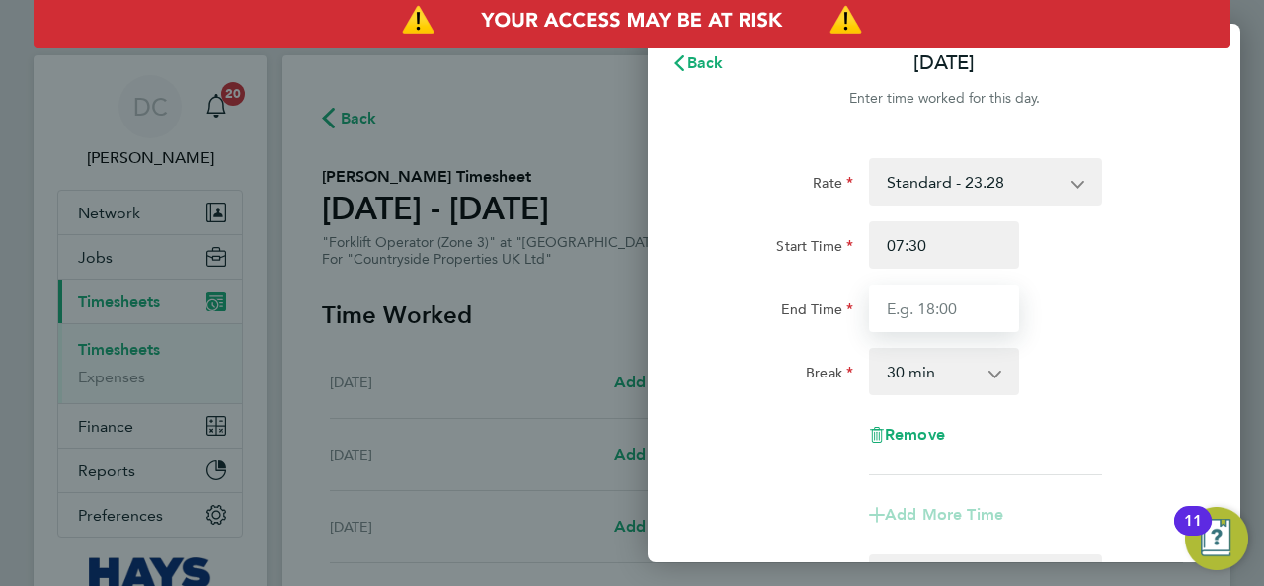
click at [948, 309] on input "End Time" at bounding box center [944, 307] width 150 height 47
type input "17:00"
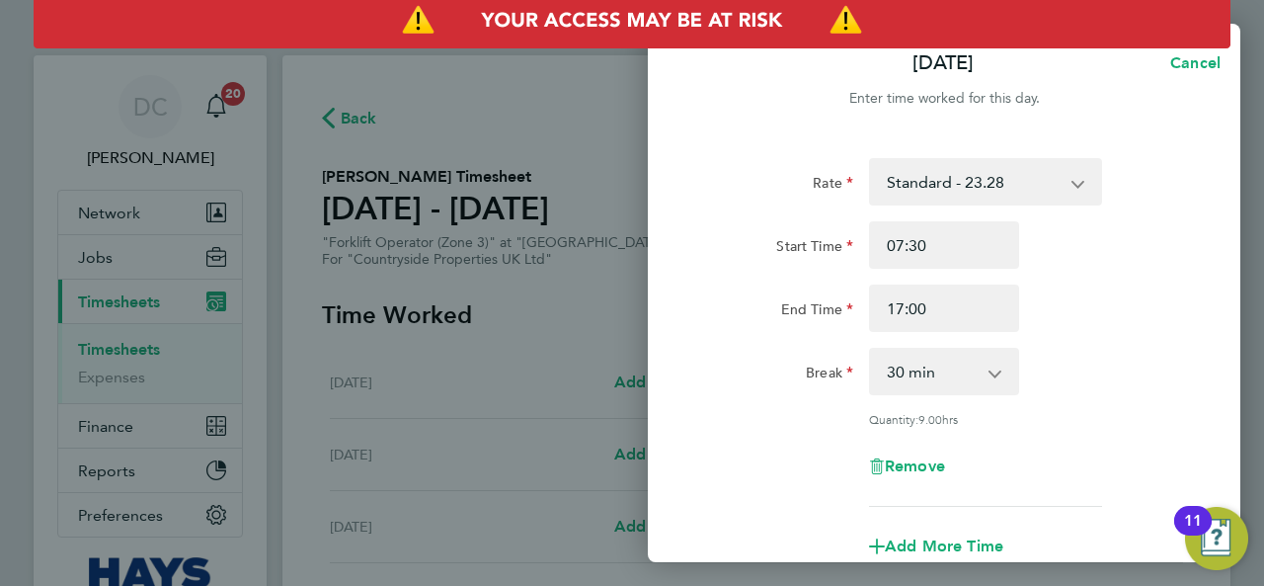
click at [1052, 355] on div "Break 0 min 15 min 30 min 45 min 60 min 75 min 90 min" at bounding box center [944, 371] width 498 height 47
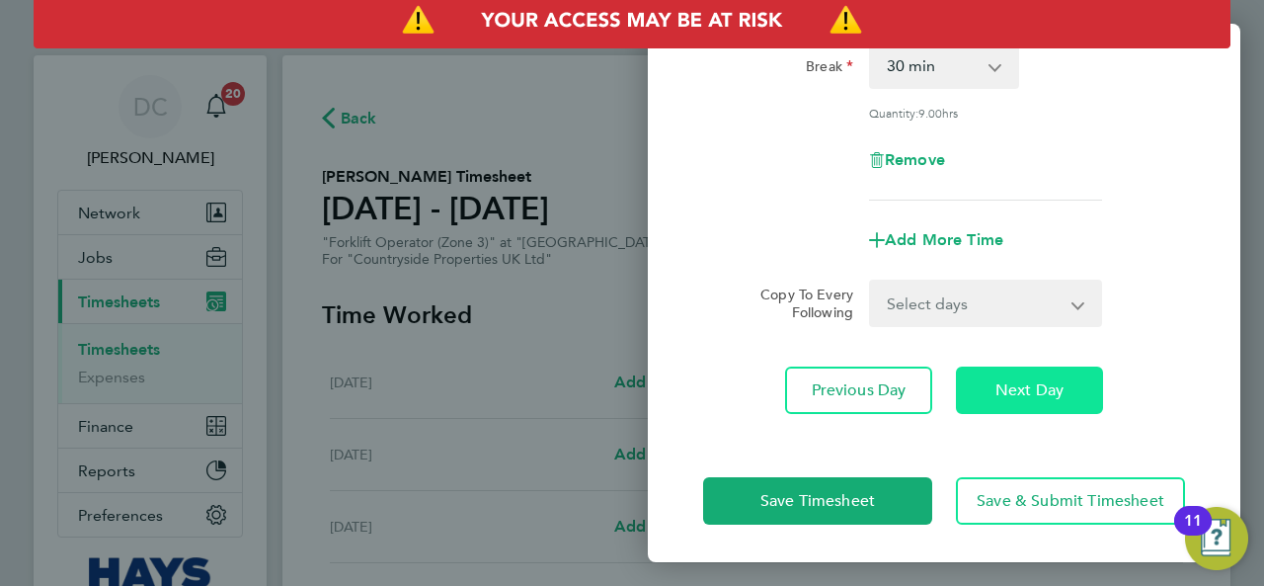
click at [1048, 394] on span "Next Day" at bounding box center [1029, 390] width 68 height 20
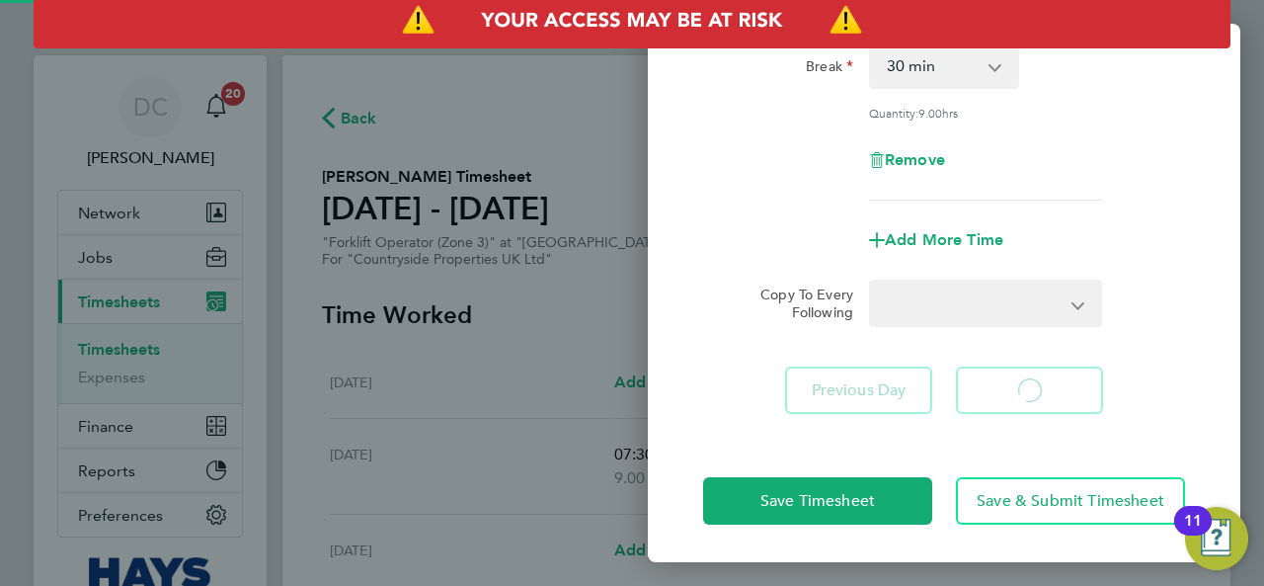
select select "30"
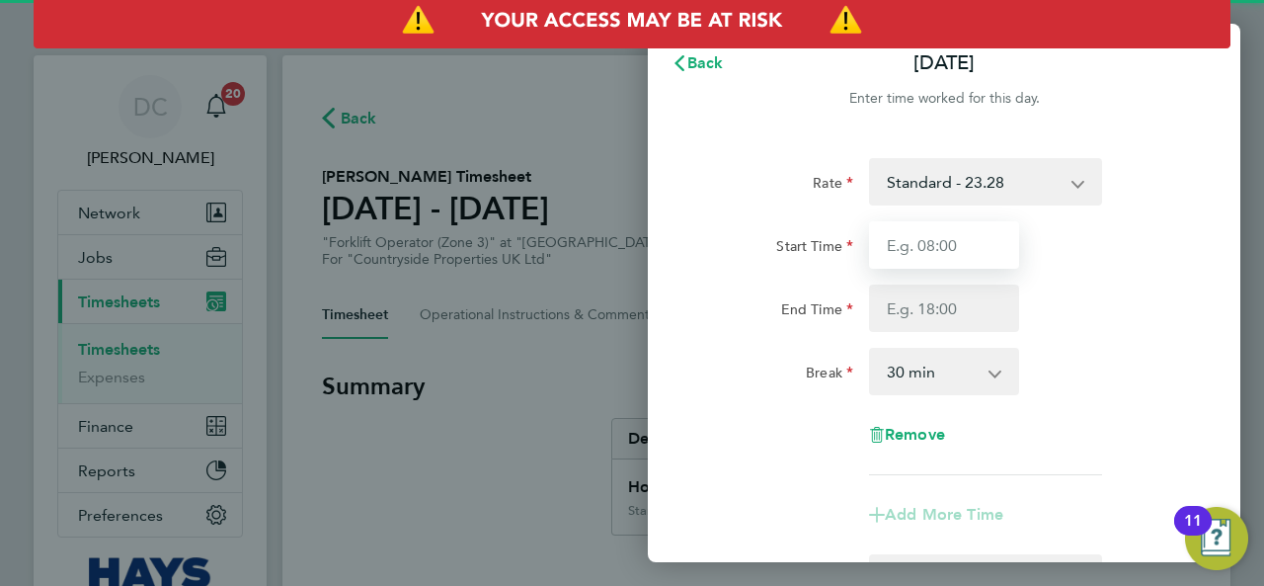
click at [948, 244] on input "Start Time" at bounding box center [944, 244] width 150 height 47
type input "07:30"
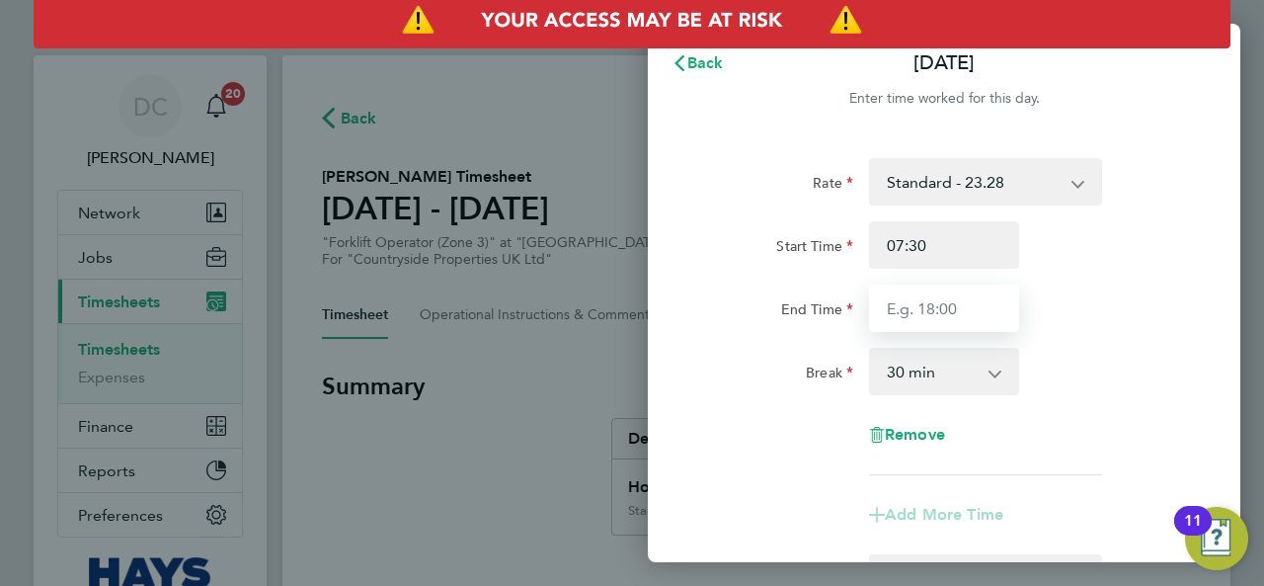
click at [954, 306] on input "End Time" at bounding box center [944, 307] width 150 height 47
type input "17:00"
click at [1123, 373] on div "Break 0 min 15 min 30 min 45 min 60 min 75 min 90 min" at bounding box center [944, 371] width 498 height 47
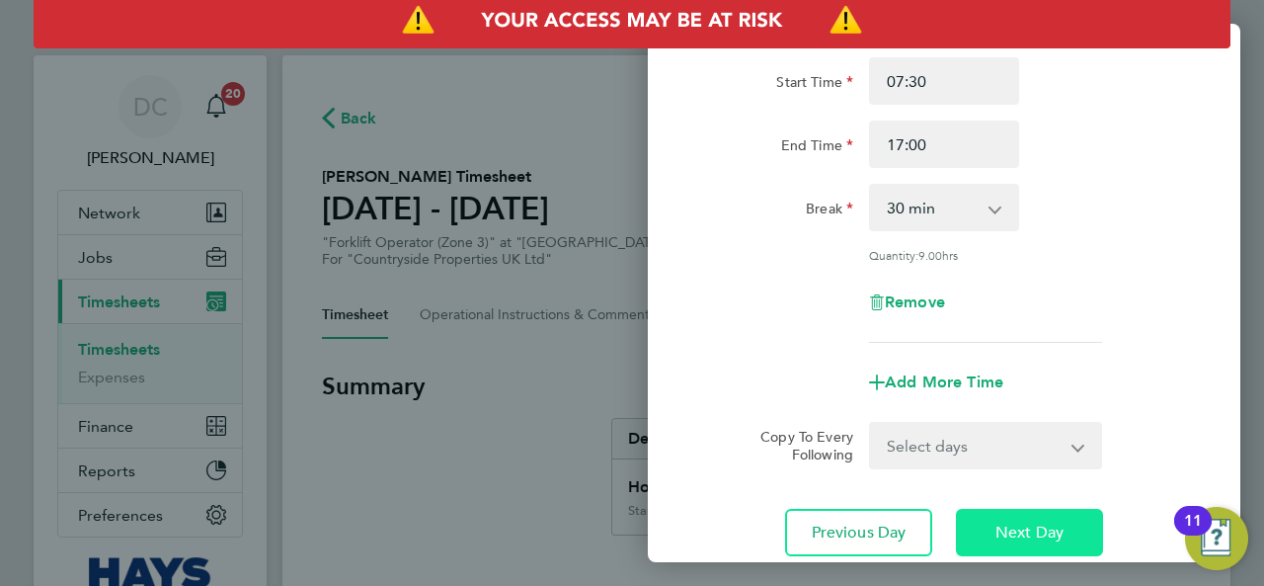
click at [1031, 530] on span "Next Day" at bounding box center [1029, 532] width 68 height 20
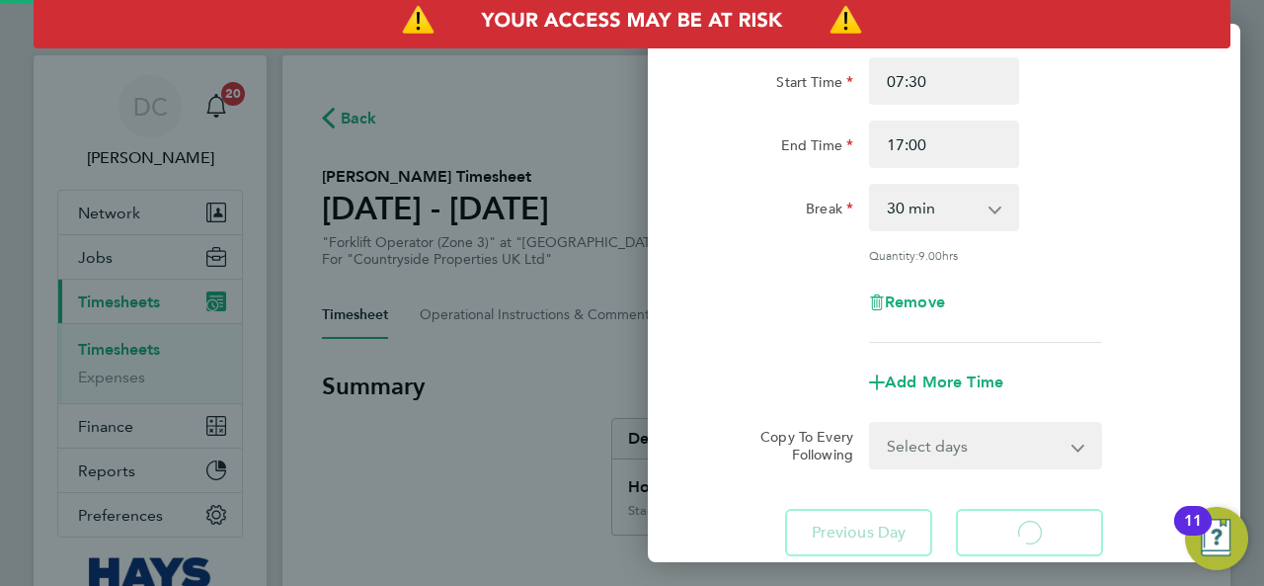
select select "30"
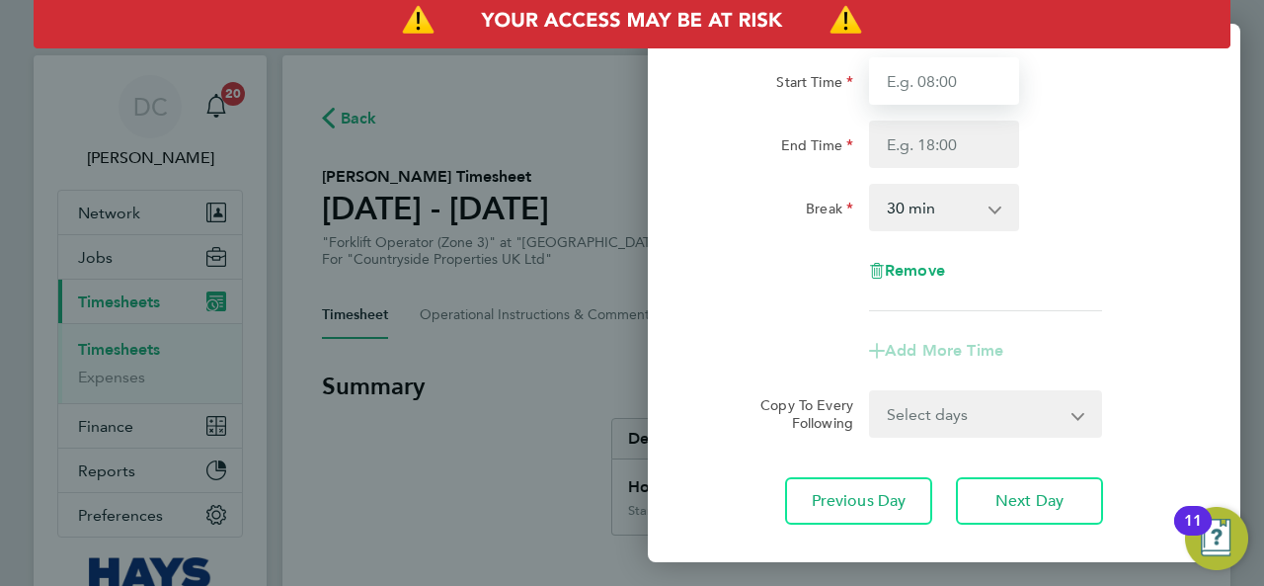
click at [946, 80] on input "Start Time" at bounding box center [944, 80] width 150 height 47
type input "07:30"
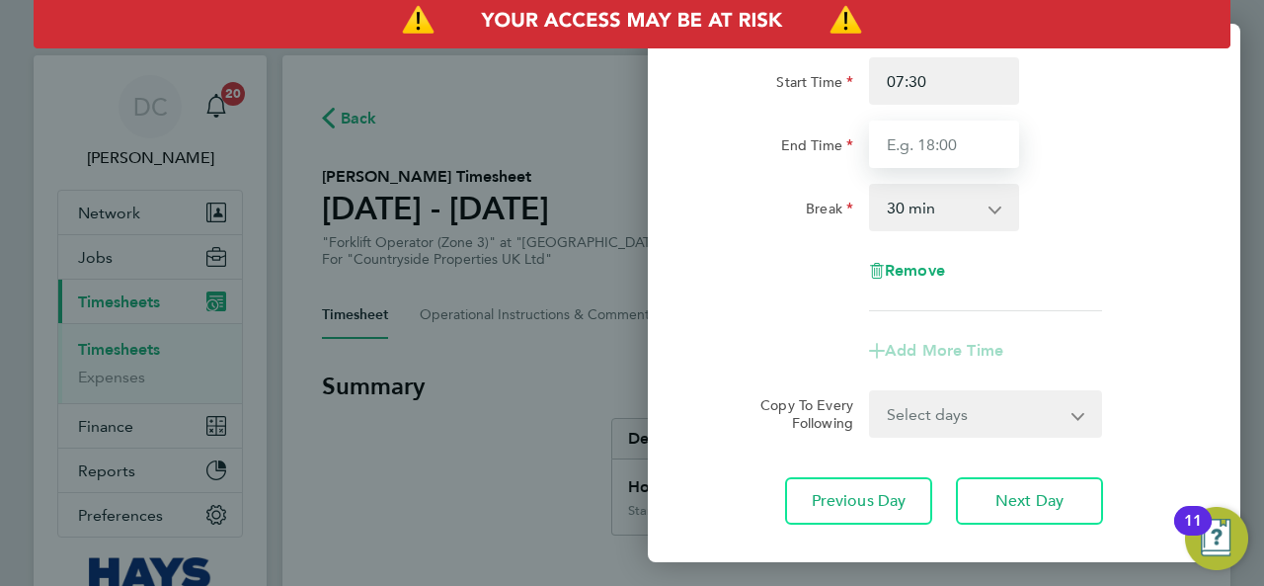
click at [945, 141] on input "End Time" at bounding box center [944, 143] width 150 height 47
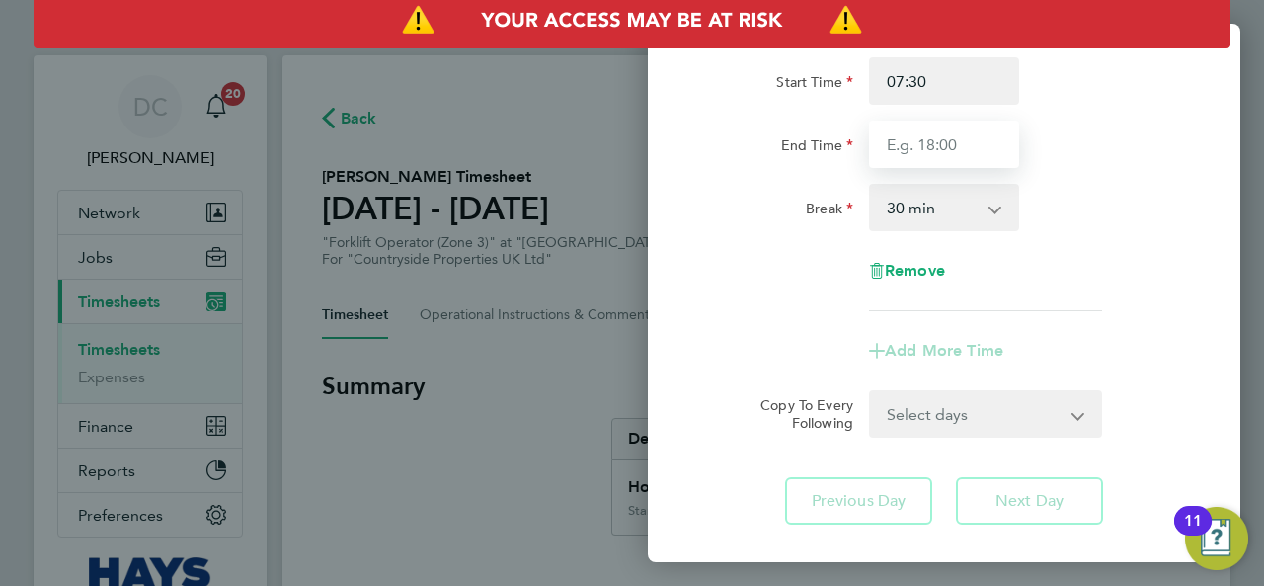
type input "17:00"
click at [1075, 204] on div "Break 0 min 15 min 30 min 45 min 60 min 75 min 90 min" at bounding box center [944, 207] width 498 height 47
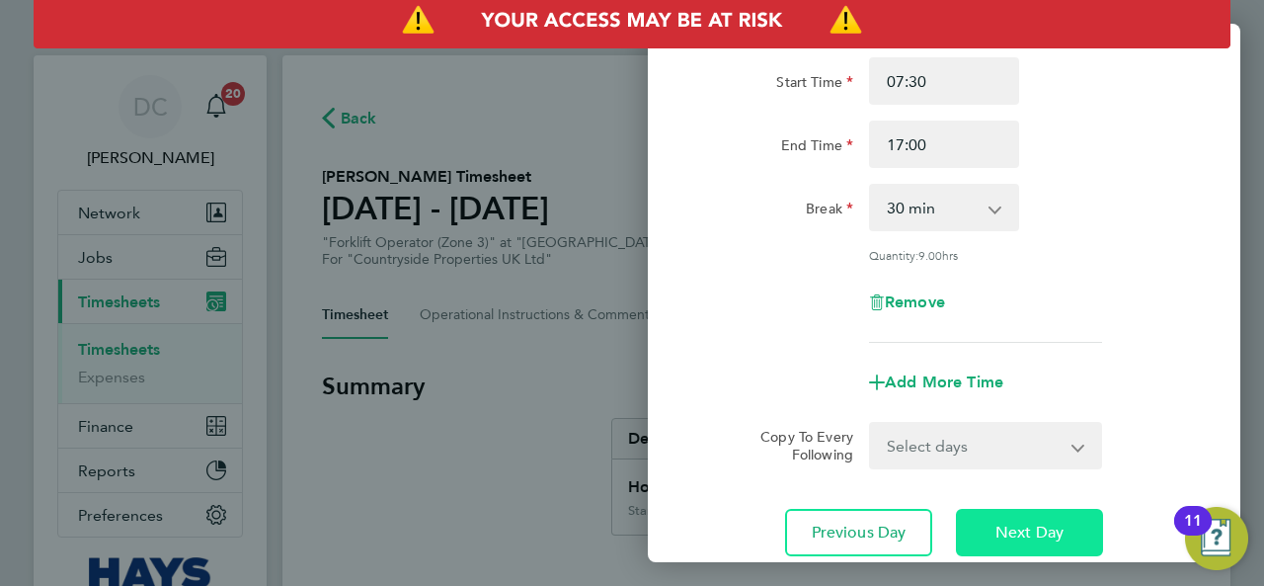
click at [1045, 531] on span "Next Day" at bounding box center [1029, 532] width 68 height 20
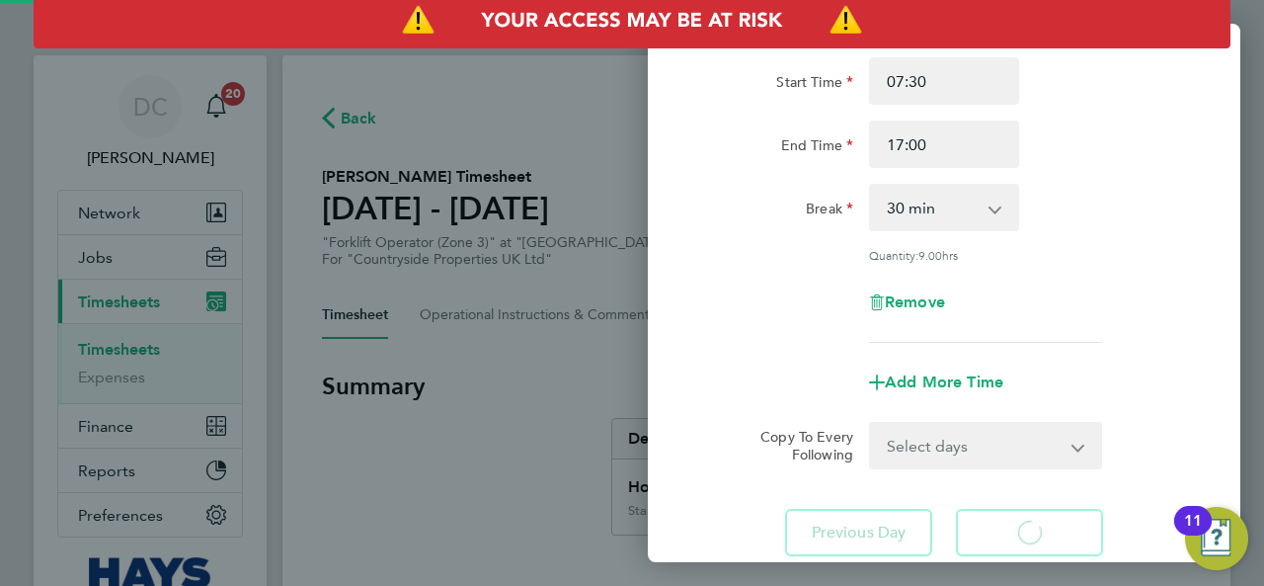
select select "30"
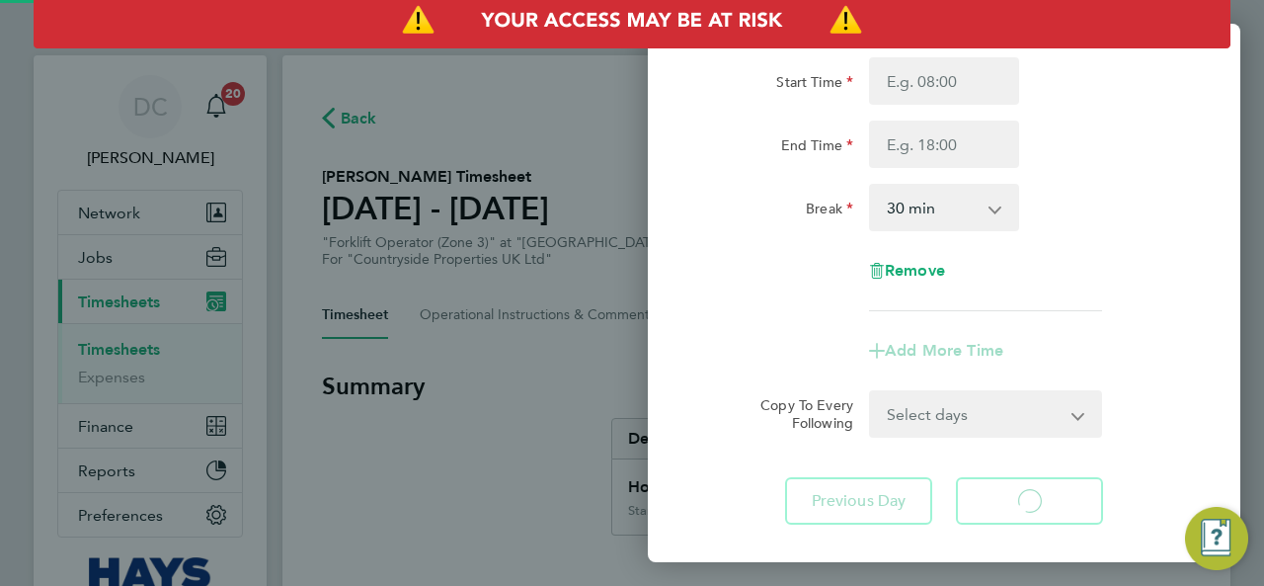
select select "30"
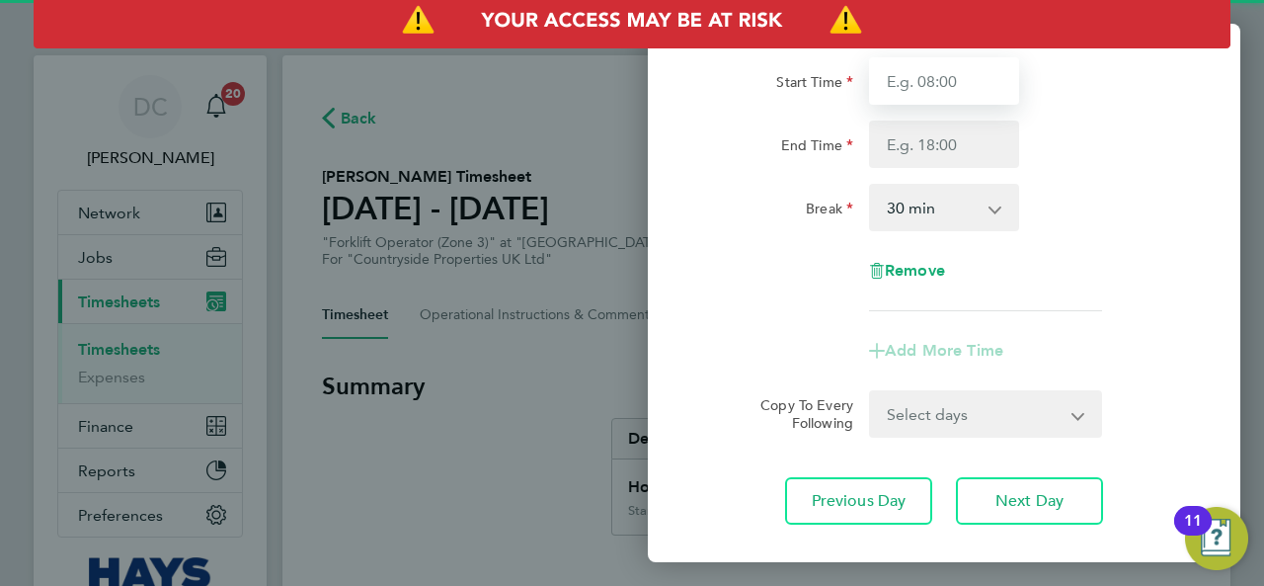
click at [978, 86] on input "Start Time" at bounding box center [944, 80] width 150 height 47
type input "07:30"
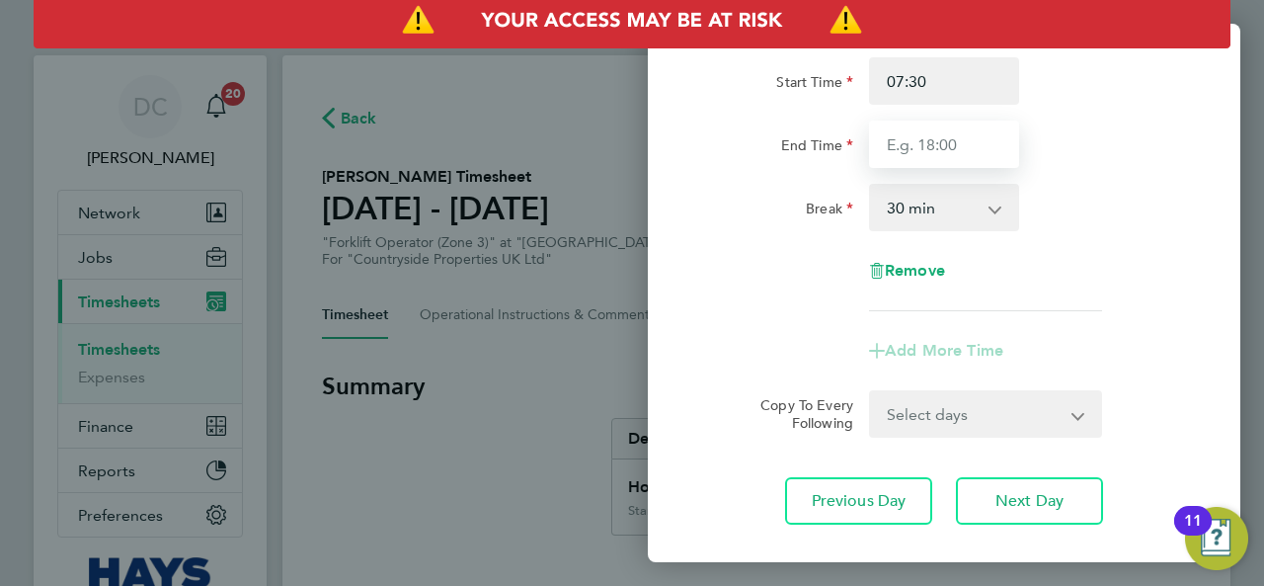
click at [934, 142] on input "End Time" at bounding box center [944, 143] width 150 height 47
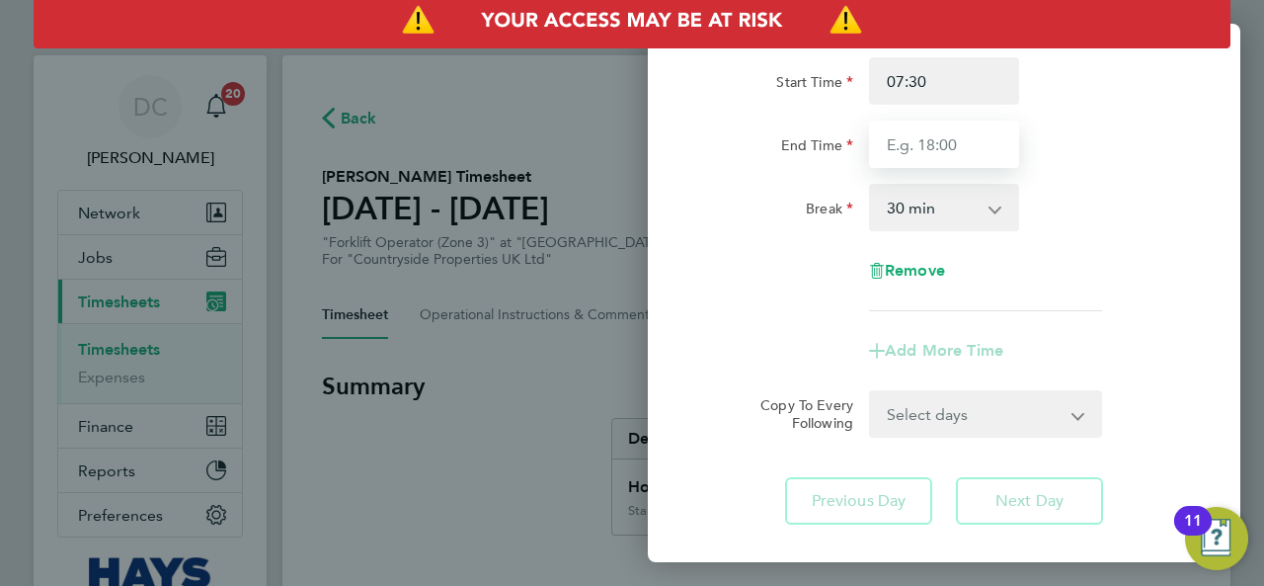
type input "17:00"
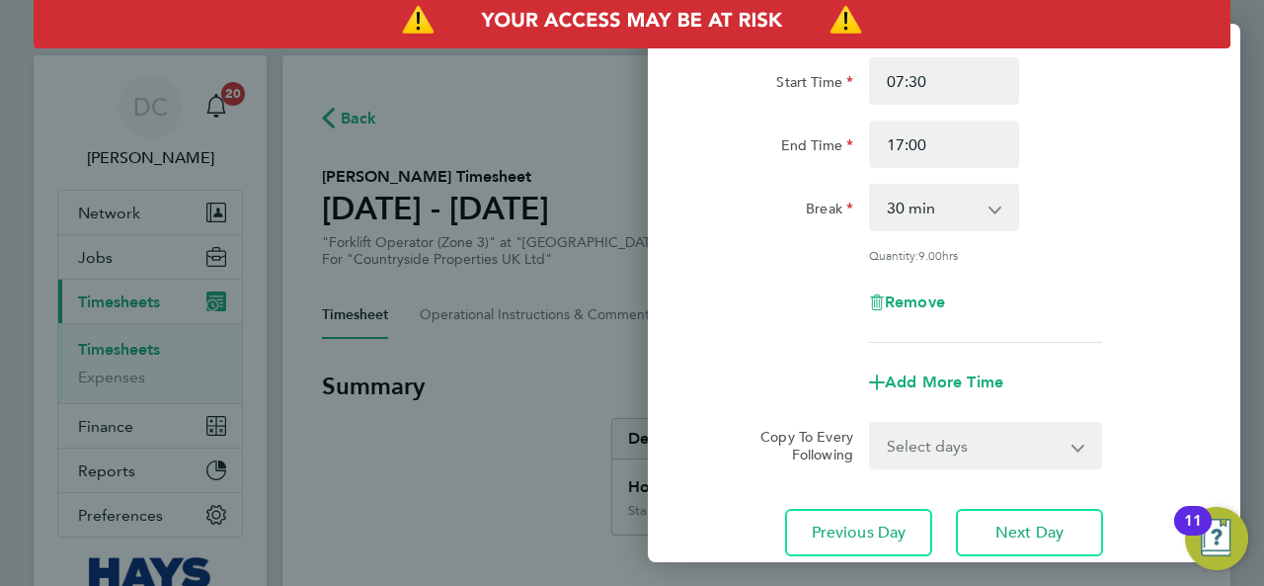
click at [1015, 197] on app-icon-cross-button at bounding box center [1005, 207] width 24 height 43
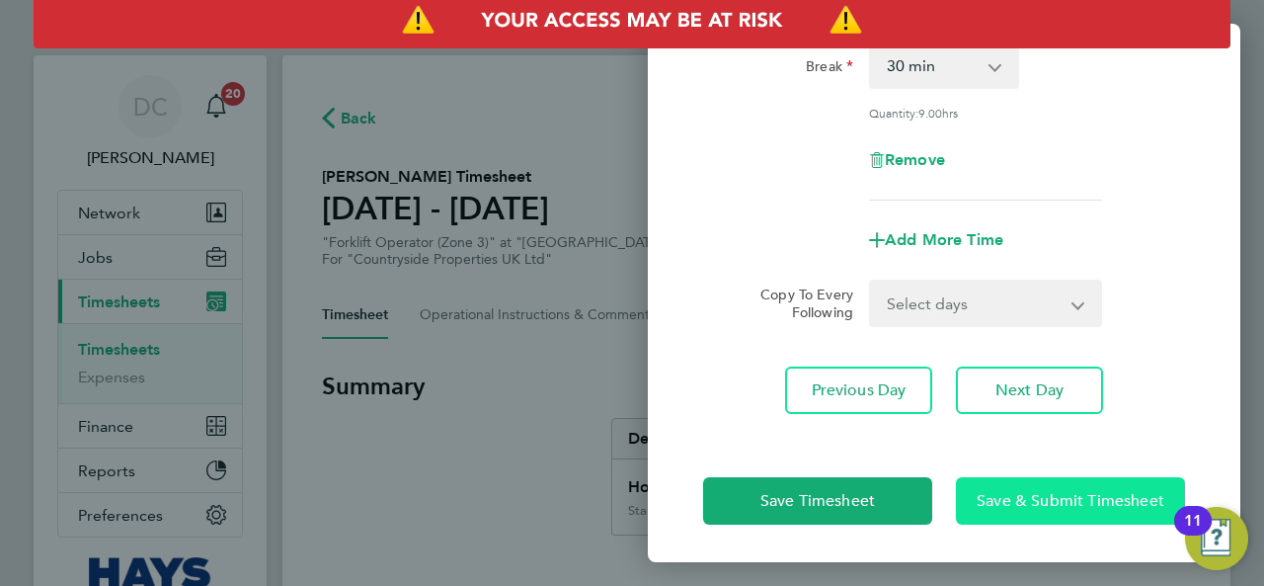
click at [1021, 504] on span "Save & Submit Timesheet" at bounding box center [1071, 501] width 188 height 20
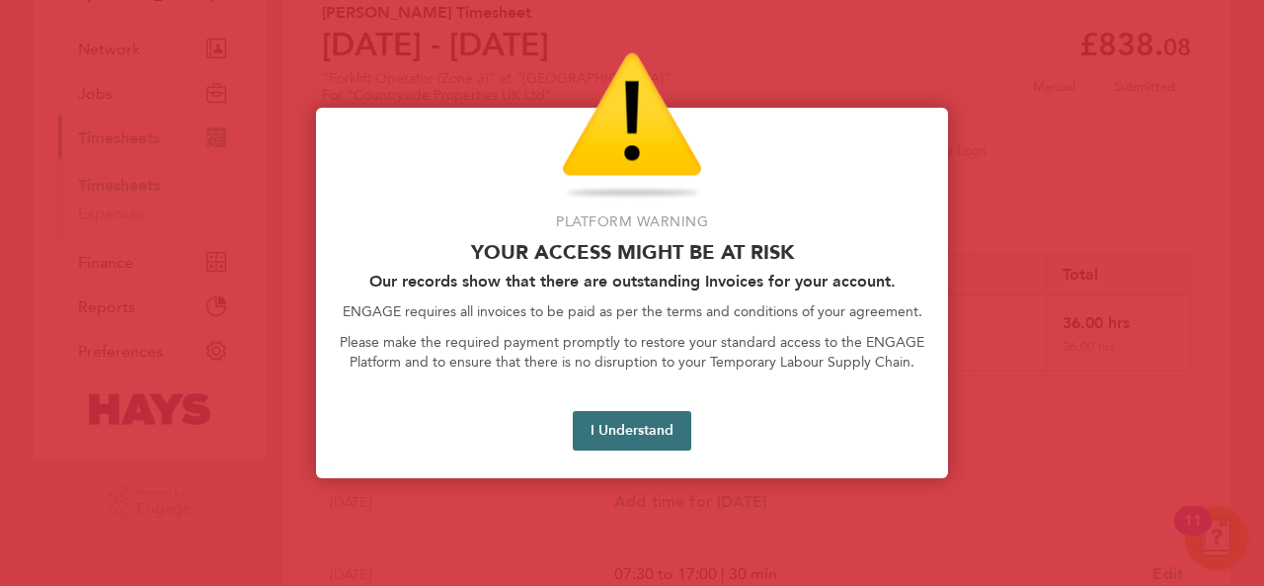
click at [669, 436] on button "I Understand" at bounding box center [632, 431] width 119 height 40
click at [658, 430] on button "I Understand" at bounding box center [632, 431] width 119 height 40
